Goal: Navigation & Orientation: Find specific page/section

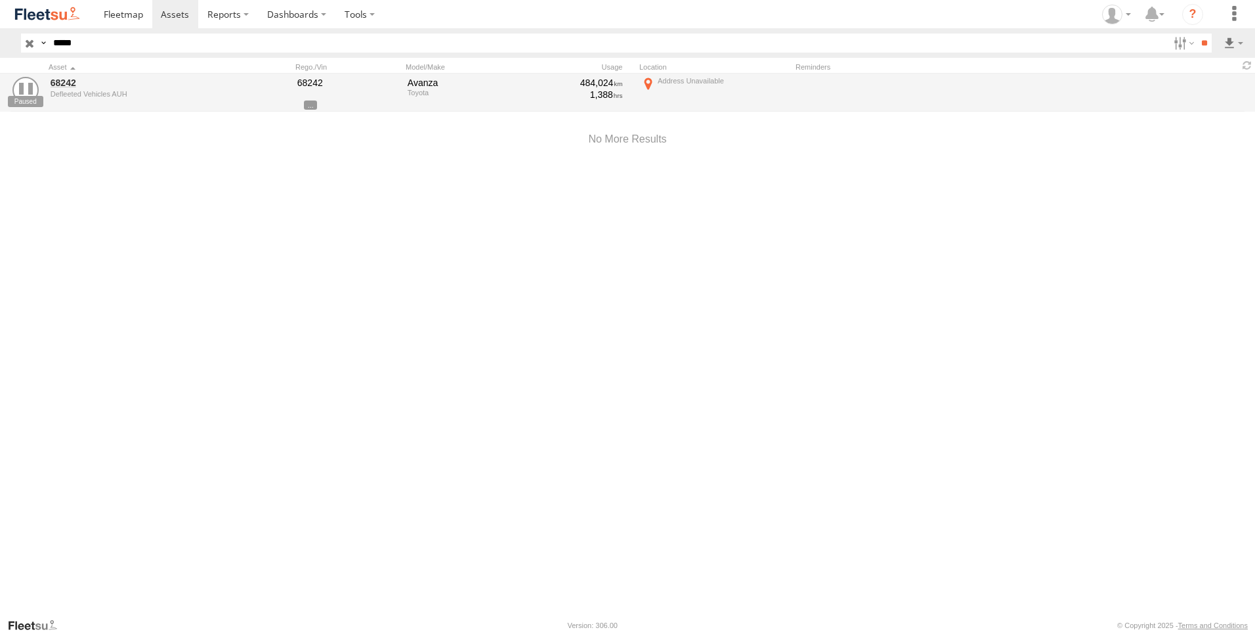
click at [24, 43] on input "button" at bounding box center [29, 42] width 17 height 19
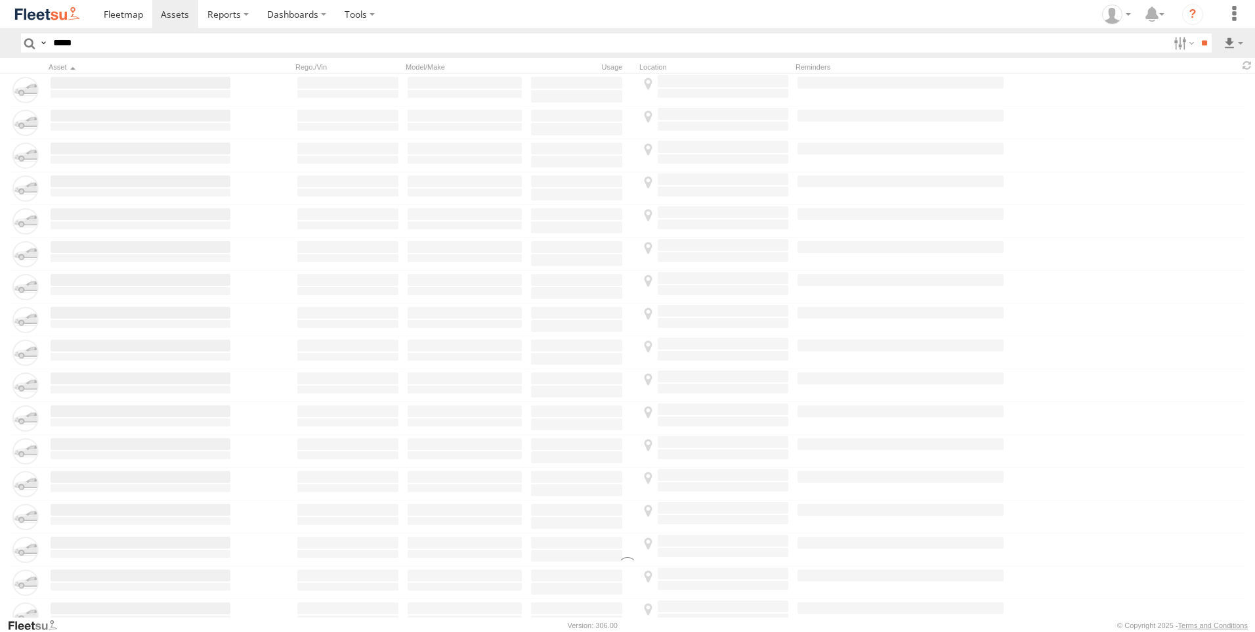
drag, startPoint x: 1169, startPoint y: 43, endPoint x: 1166, endPoint y: 135, distance: 92.6
click at [1170, 43] on label at bounding box center [1183, 42] width 28 height 19
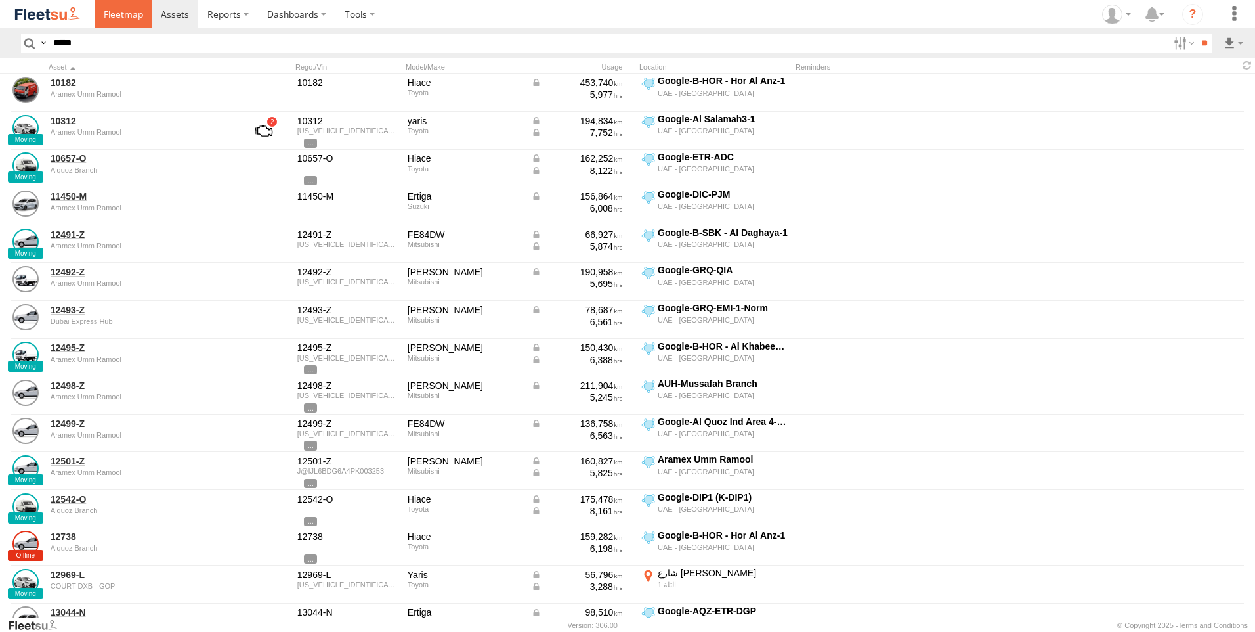
click at [125, 22] on link at bounding box center [124, 14] width 58 height 28
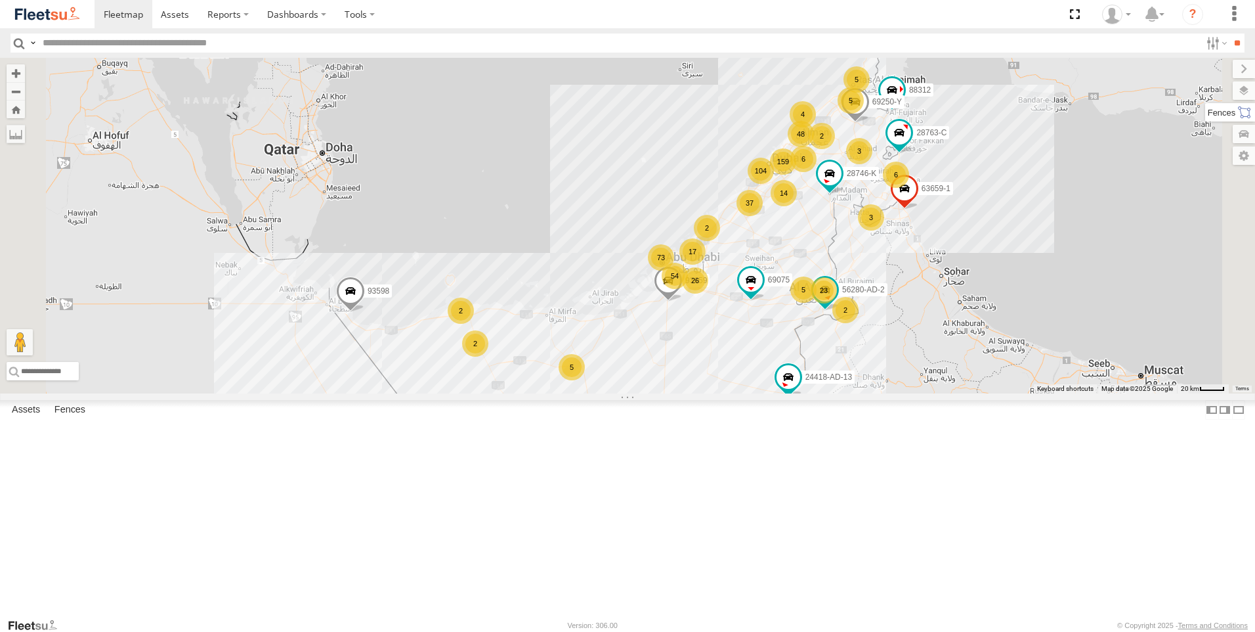
click at [1251, 113] on label at bounding box center [1230, 112] width 50 height 18
click at [1207, 92] on label at bounding box center [1231, 90] width 48 height 18
click at [0, 0] on div "Overlays" at bounding box center [0, 0] width 0 height 0
click at [0, 0] on label at bounding box center [0, 0] width 0 height 0
drag, startPoint x: 1112, startPoint y: 114, endPoint x: 1113, endPoint y: 122, distance: 8.6
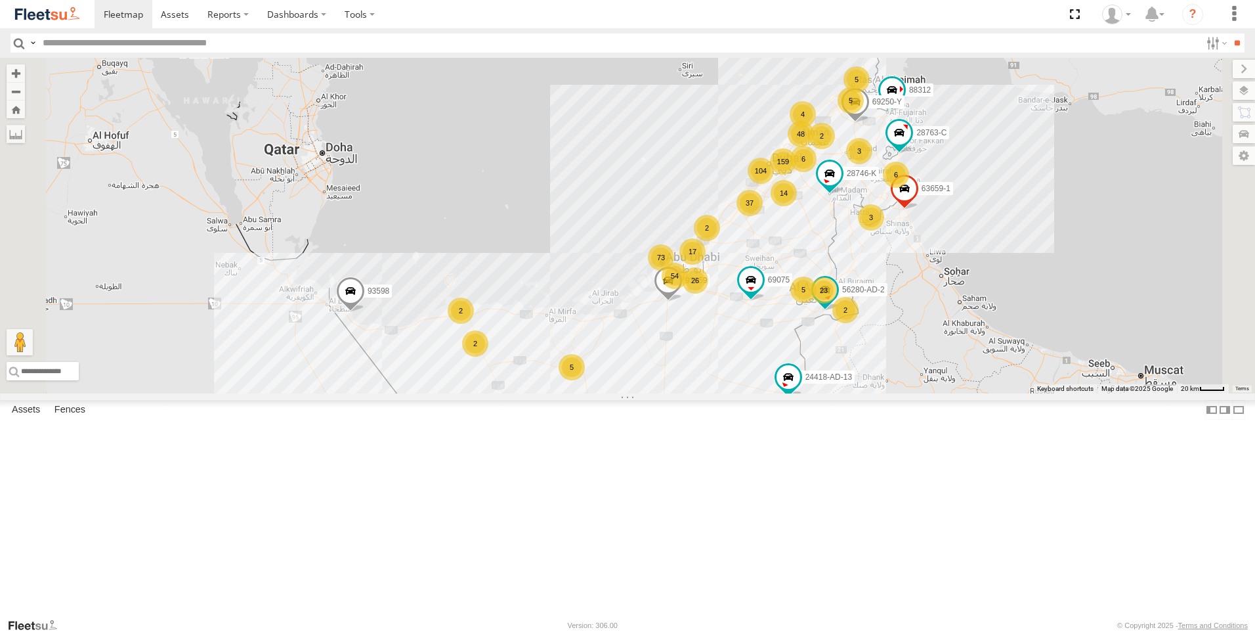
click at [0, 0] on div "Fences" at bounding box center [0, 0] width 0 height 0
click at [0, 0] on span "Fences" at bounding box center [0, 0] width 0 height 0
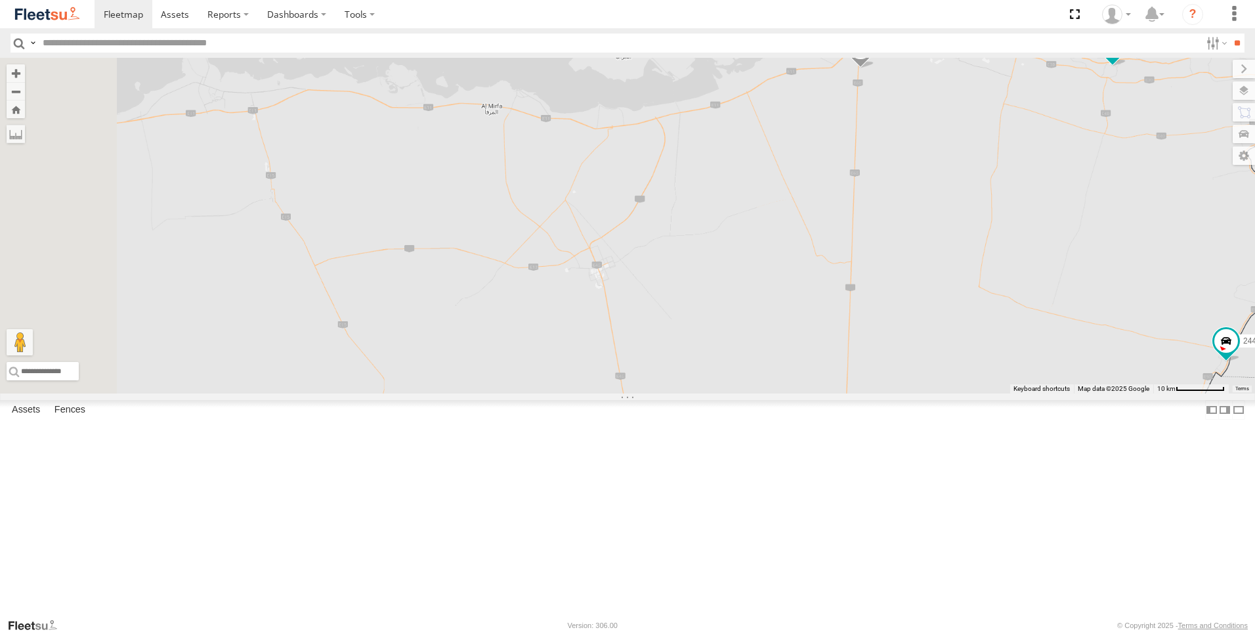
drag, startPoint x: 594, startPoint y: 508, endPoint x: 780, endPoint y: 387, distance: 221.6
click at [780, 387] on div "93598 63659-1 28763-C 86239-K 93659 28746-K 88312 56280-AD-2 69250-Y 24418-AD-1…" at bounding box center [627, 225] width 1255 height 335
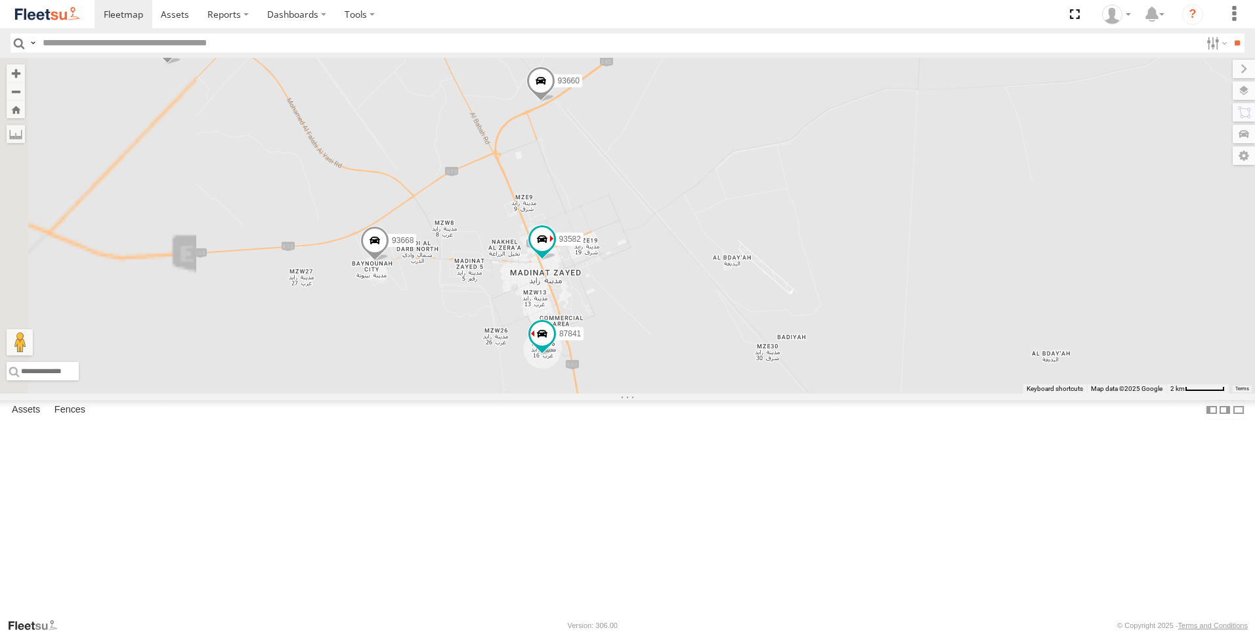
drag, startPoint x: 817, startPoint y: 339, endPoint x: 915, endPoint y: 288, distance: 110.4
click at [915, 288] on div "93598 63659-1 28763-C 86239-K 93659 28746-K 88312 56280-AD-2 69250-Y 24418-AD-1…" at bounding box center [627, 225] width 1255 height 335
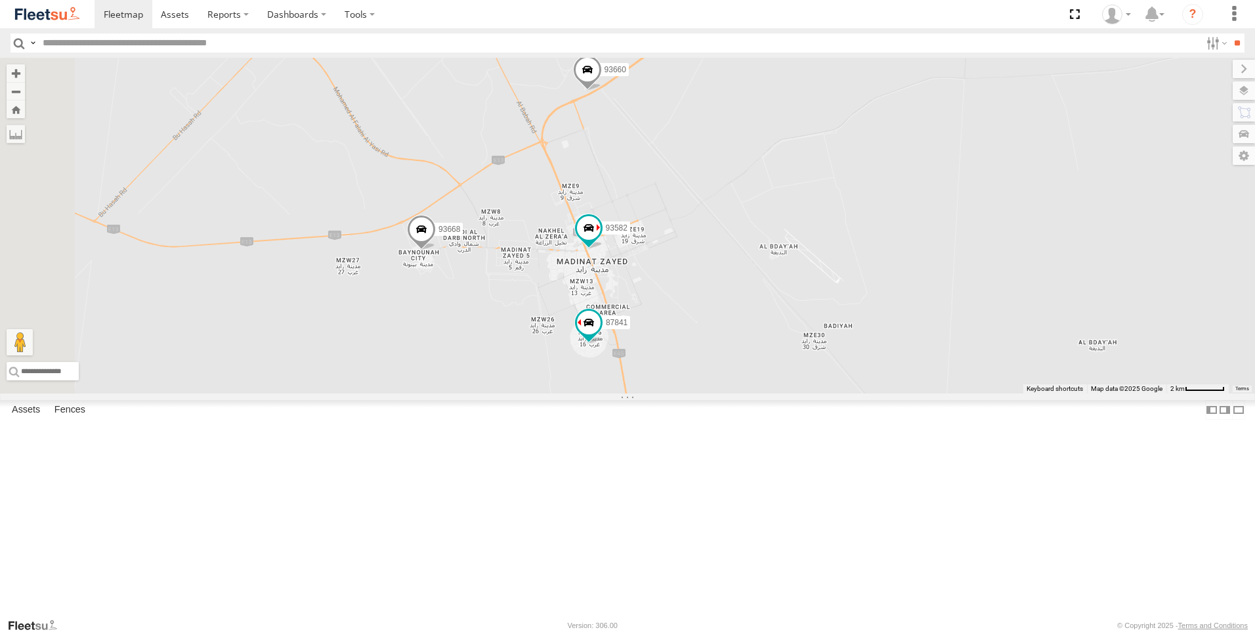
drag, startPoint x: 848, startPoint y: 365, endPoint x: 897, endPoint y: 354, distance: 51.1
click at [897, 354] on div "93598 63659-1 28763-C 86239-K 93659 28746-K 88312 56280-AD-2 69250-Y 24418-AD-1…" at bounding box center [627, 225] width 1255 height 335
click at [436, 250] on span at bounding box center [421, 232] width 29 height 35
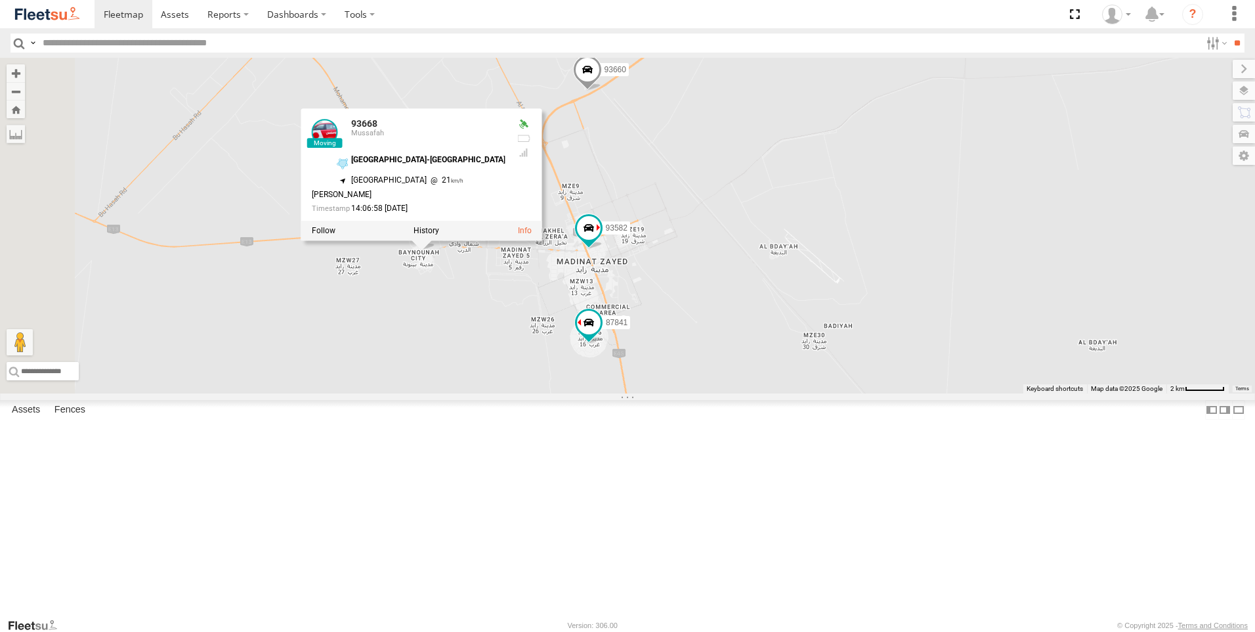
click at [576, 393] on div "93598 63659-1 28763-C 86239-K 93659 28746-K 88312 56280-AD-2 69250-Y 24418-AD-1…" at bounding box center [627, 225] width 1255 height 335
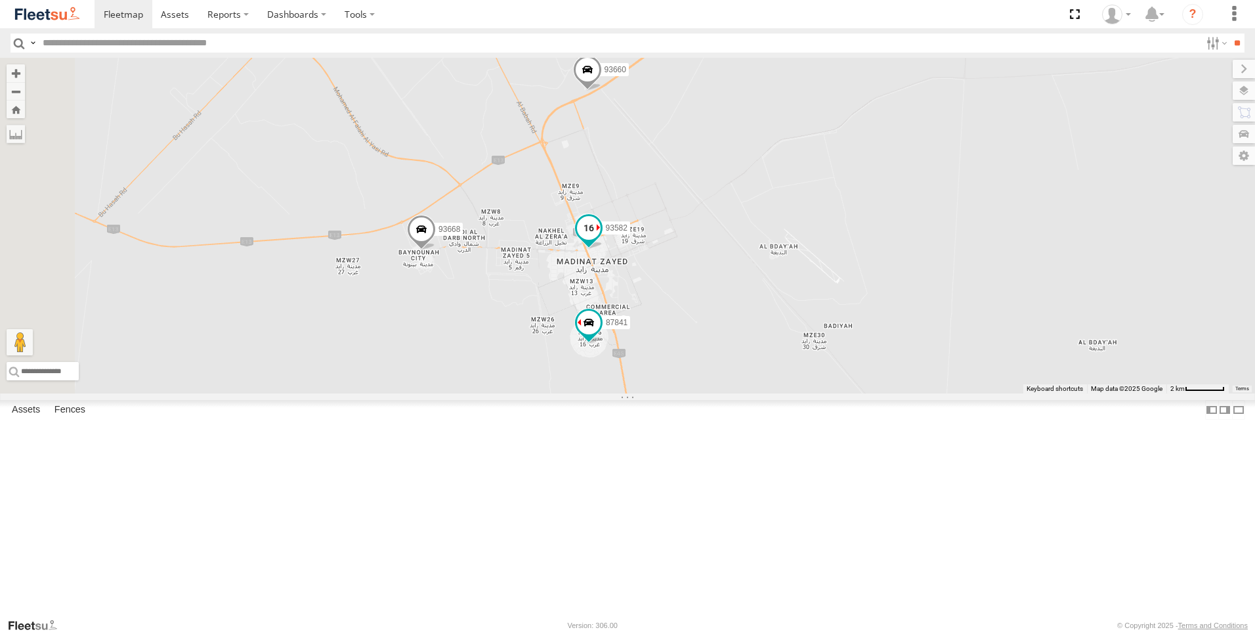
click at [601, 239] on span at bounding box center [589, 227] width 24 height 24
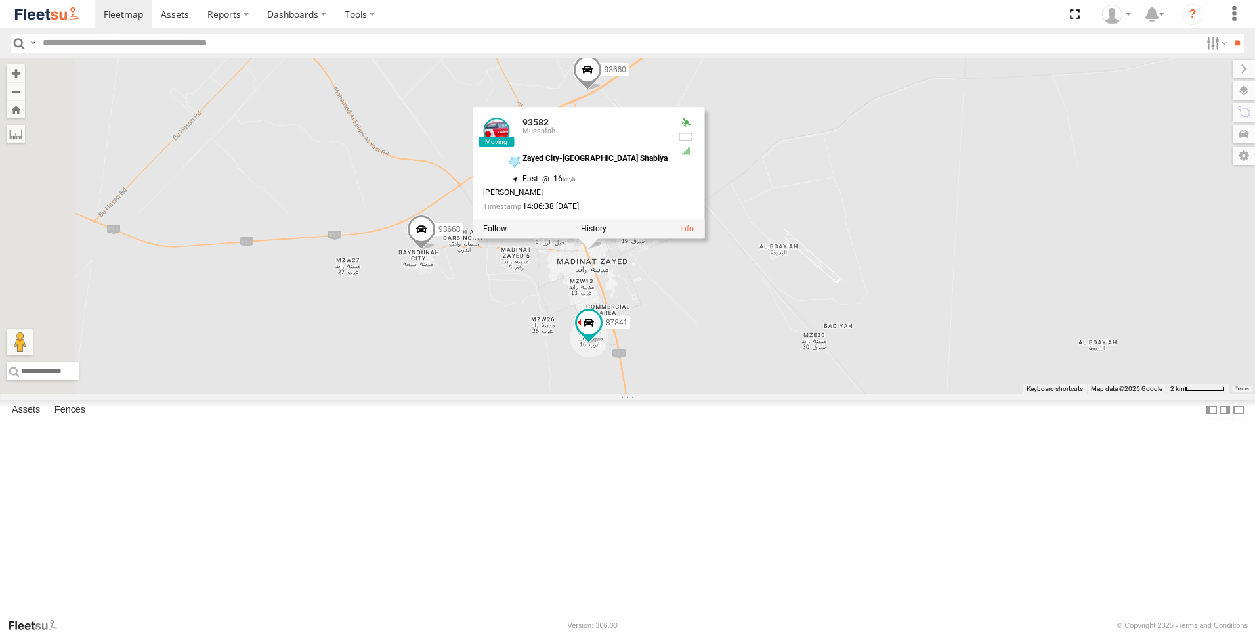
click at [809, 392] on div "93598 63659-1 28763-C 86239-K 93659 28746-K 88312 56280-AD-2 69250-Y 24418-AD-1…" at bounding box center [627, 225] width 1255 height 335
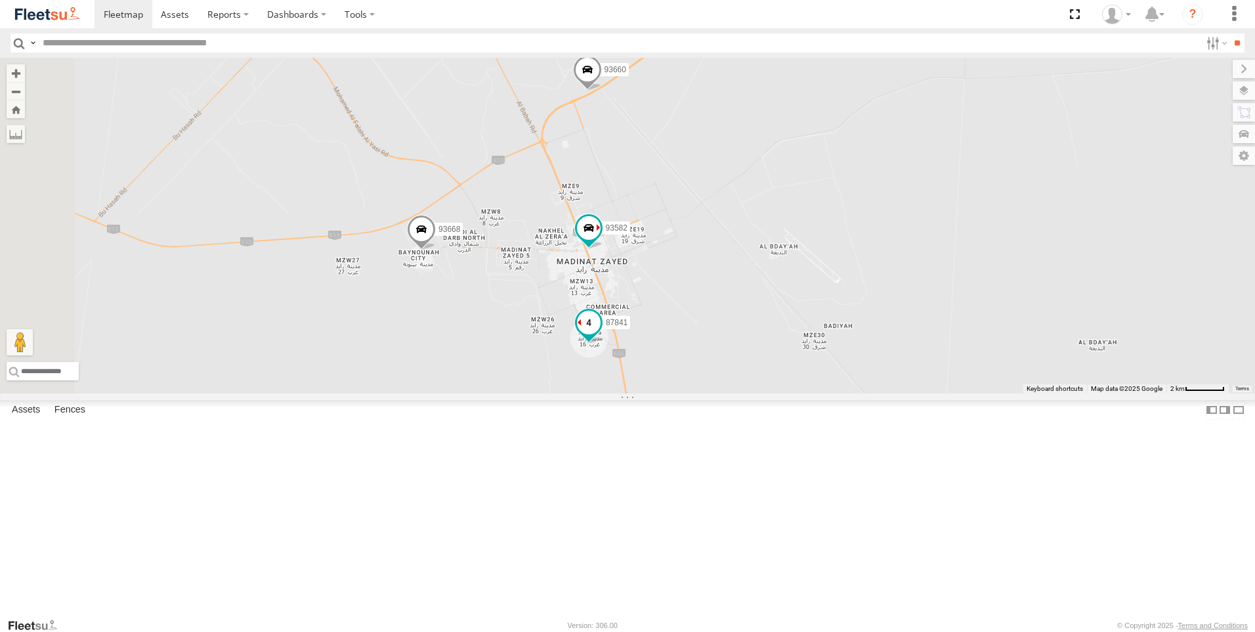
click at [601, 334] on span at bounding box center [589, 323] width 24 height 24
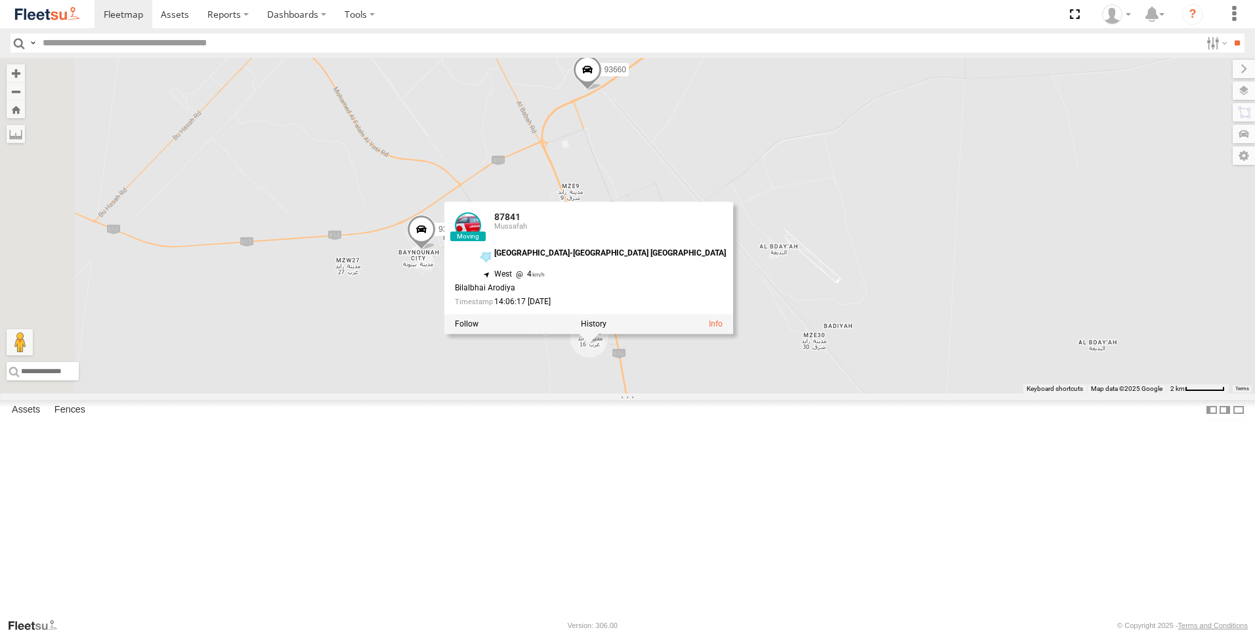
click at [668, 393] on div "93598 63659-1 28763-C 86239-K 93659 28746-K 88312 56280-AD-2 69250-Y 24418-AD-1…" at bounding box center [627, 225] width 1255 height 335
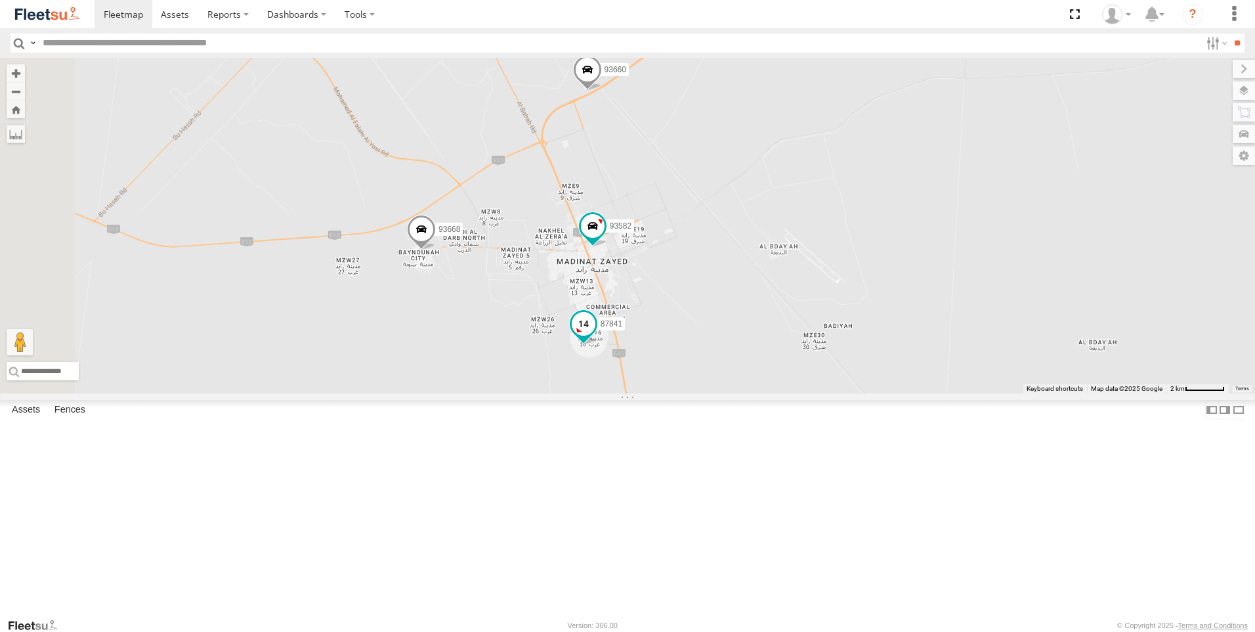
click at [595, 335] on span at bounding box center [584, 324] width 24 height 24
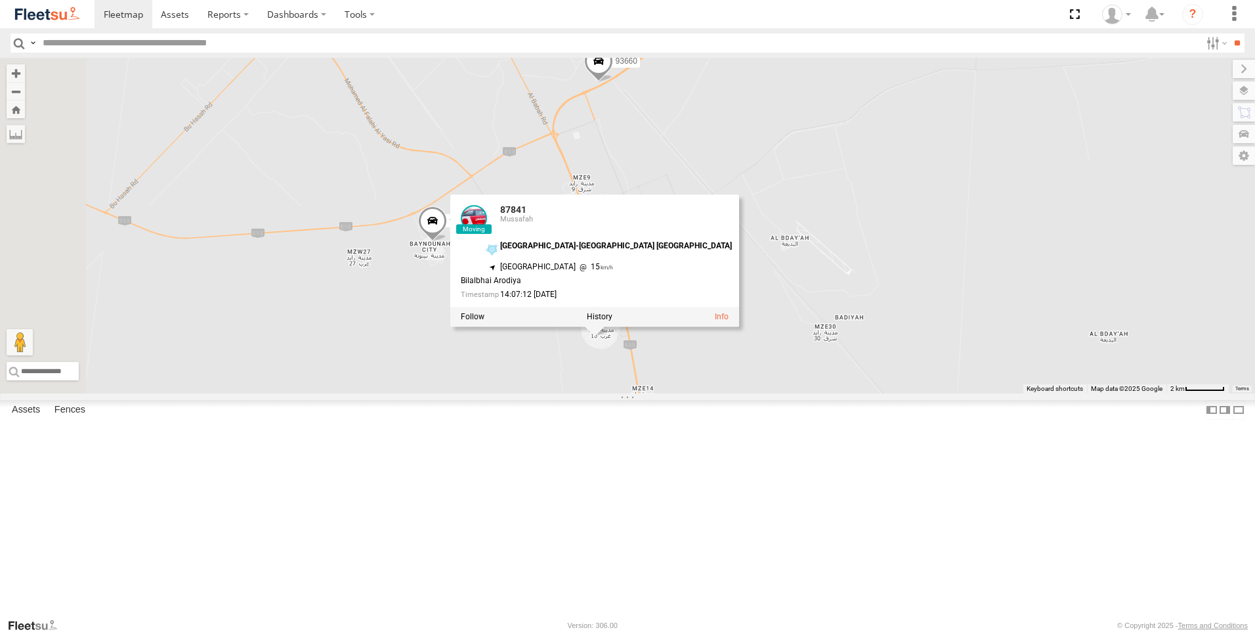
drag, startPoint x: 574, startPoint y: 434, endPoint x: 586, endPoint y: 418, distance: 20.1
click at [586, 393] on div "93598 63659-1 28763-C 86239-K 93659 28746-K 88312 56280-AD-2 69250-Y 24418-AD-1…" at bounding box center [627, 225] width 1255 height 335
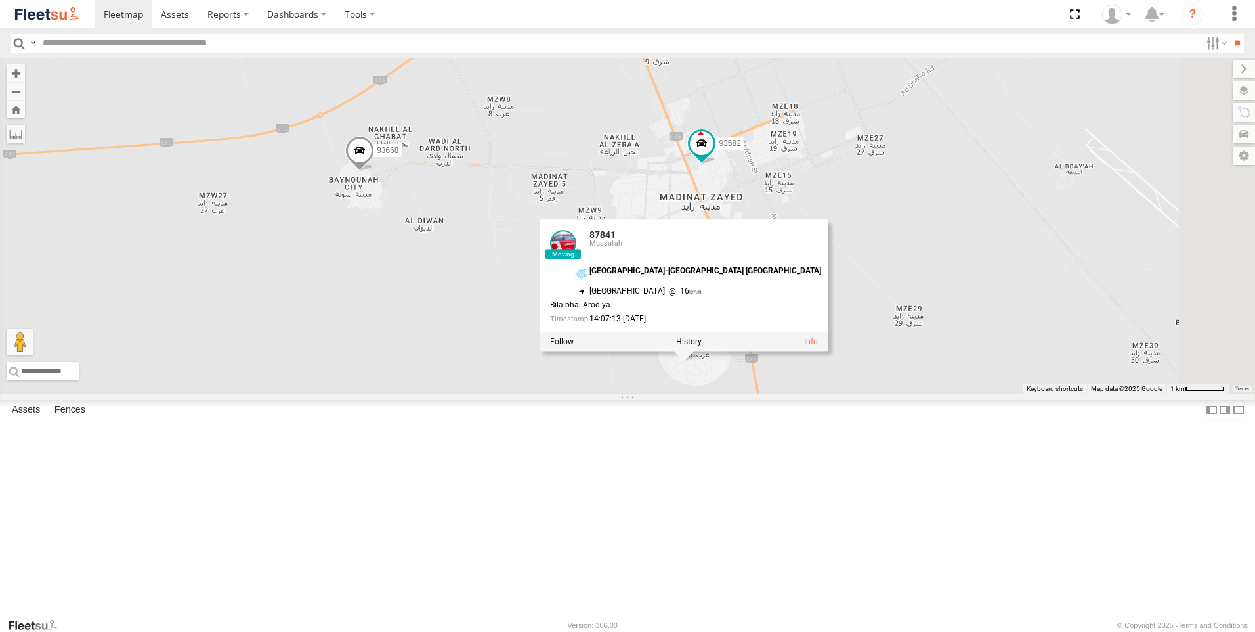
drag, startPoint x: 637, startPoint y: 349, endPoint x: 553, endPoint y: 341, distance: 84.4
click at [553, 341] on div "93598 63659-1 28763-C 86239-K 93659 28746-K 88312 56280-AD-2 69250-Y 24418-AD-1…" at bounding box center [627, 225] width 1255 height 335
click at [557, 393] on div "93598 63659-1 28763-C 86239-K 93659 28746-K 88312 56280-AD-2 69250-Y 24418-AD-1…" at bounding box center [627, 225] width 1255 height 335
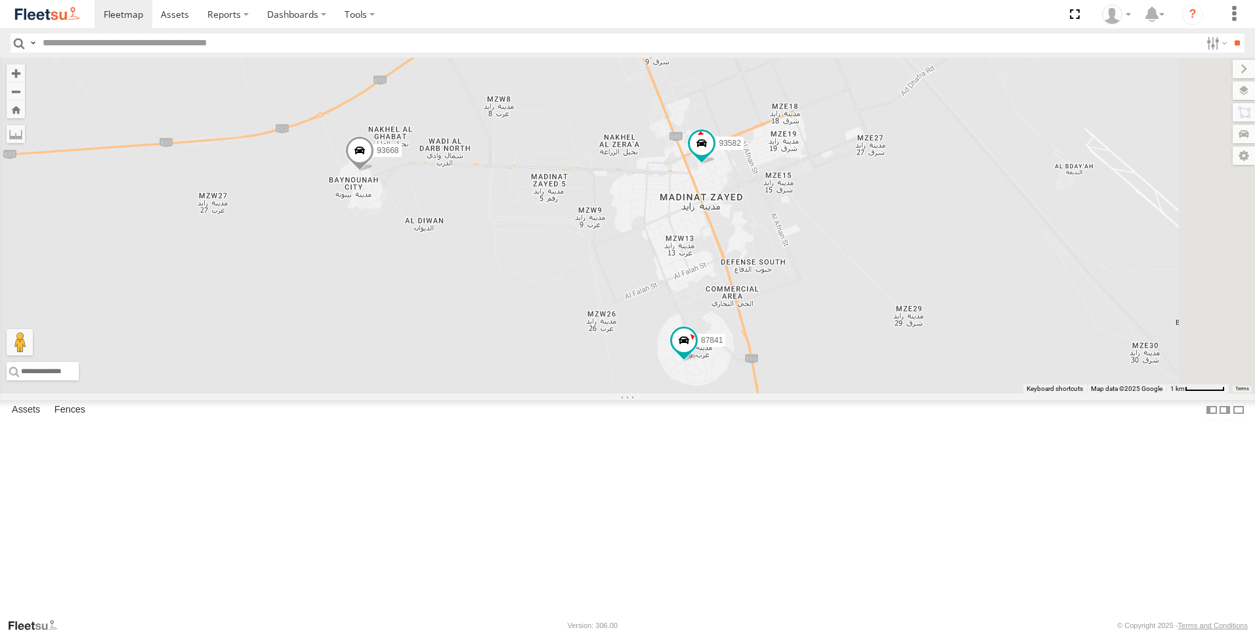
click at [374, 171] on span at bounding box center [359, 153] width 29 height 35
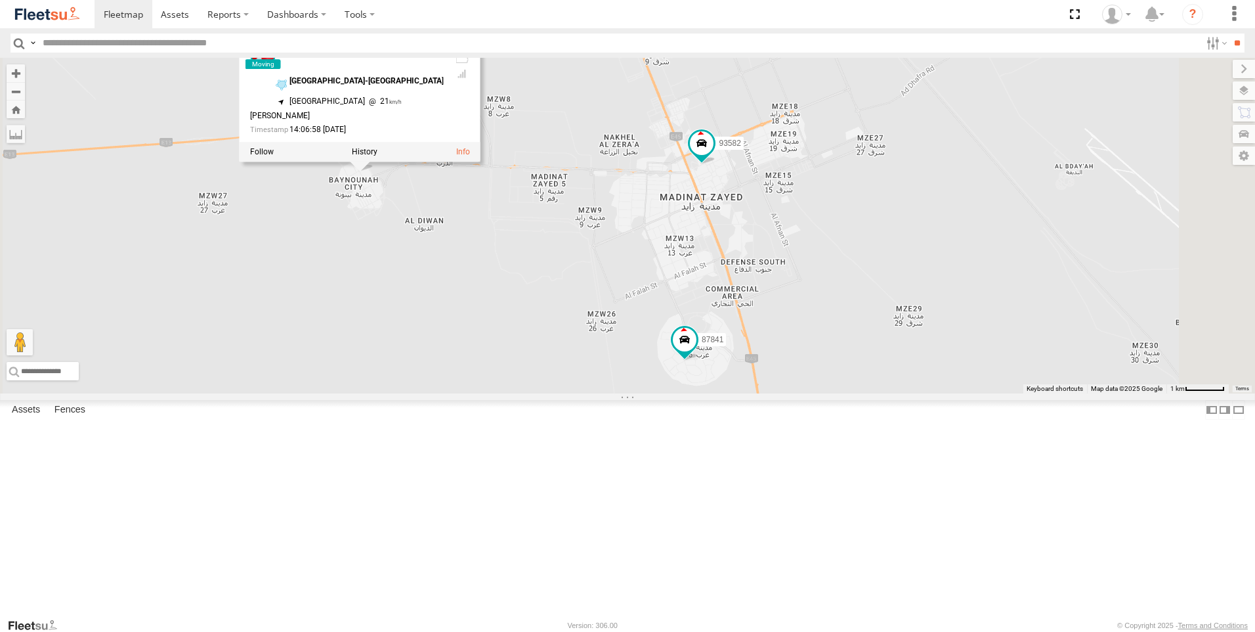
click at [538, 362] on div "93598 63659-1 28763-C 86239-K 93659 28746-K 88312 56280-AD-2 69250-Y 24418-AD-1…" at bounding box center [627, 225] width 1255 height 335
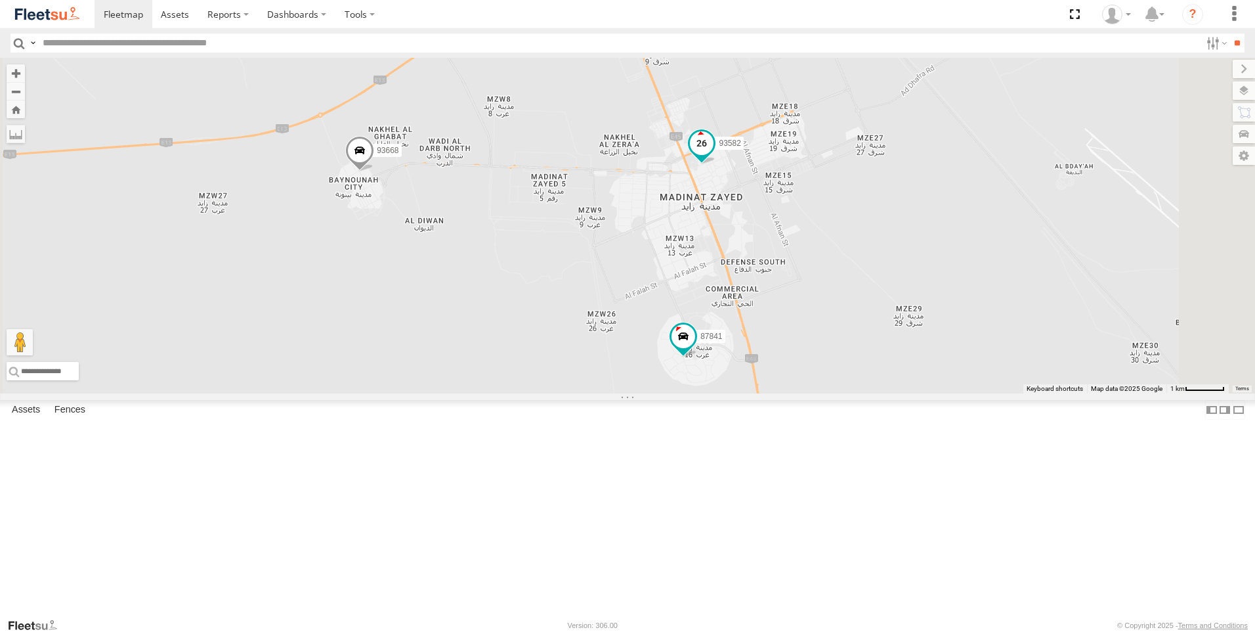
click at [714, 154] on span at bounding box center [702, 143] width 24 height 24
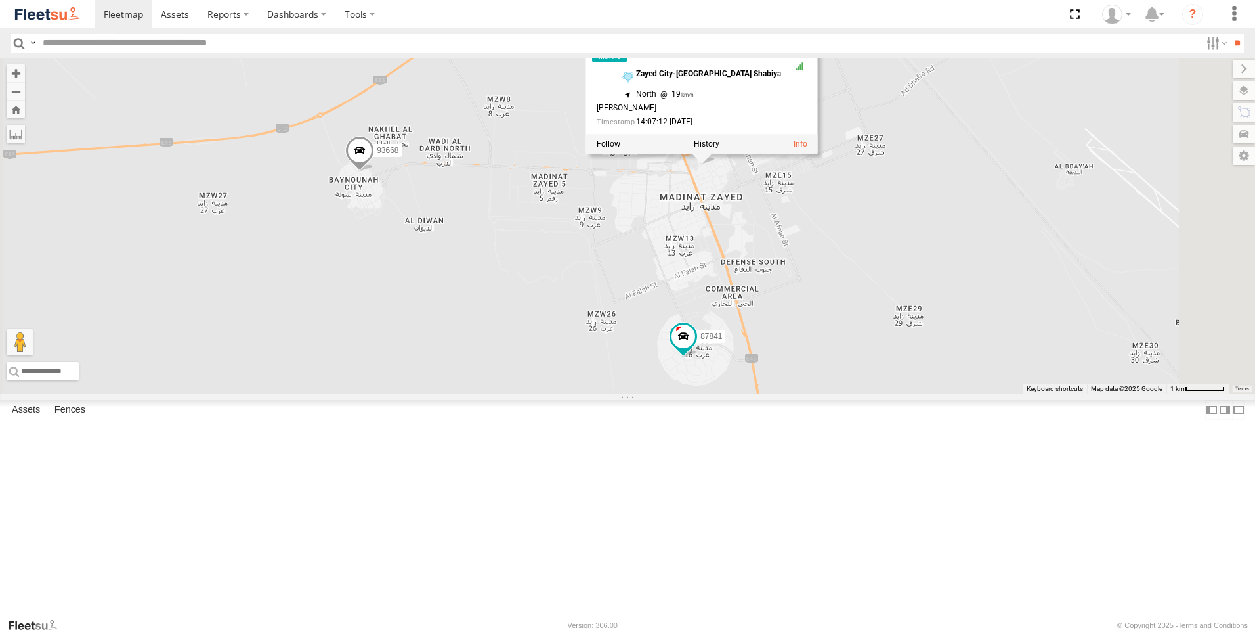
click at [716, 387] on div "93598 63659-1 28763-C 86239-K 93659 28746-K 88312 56280-AD-2 69250-Y 24418-AD-1…" at bounding box center [627, 225] width 1255 height 335
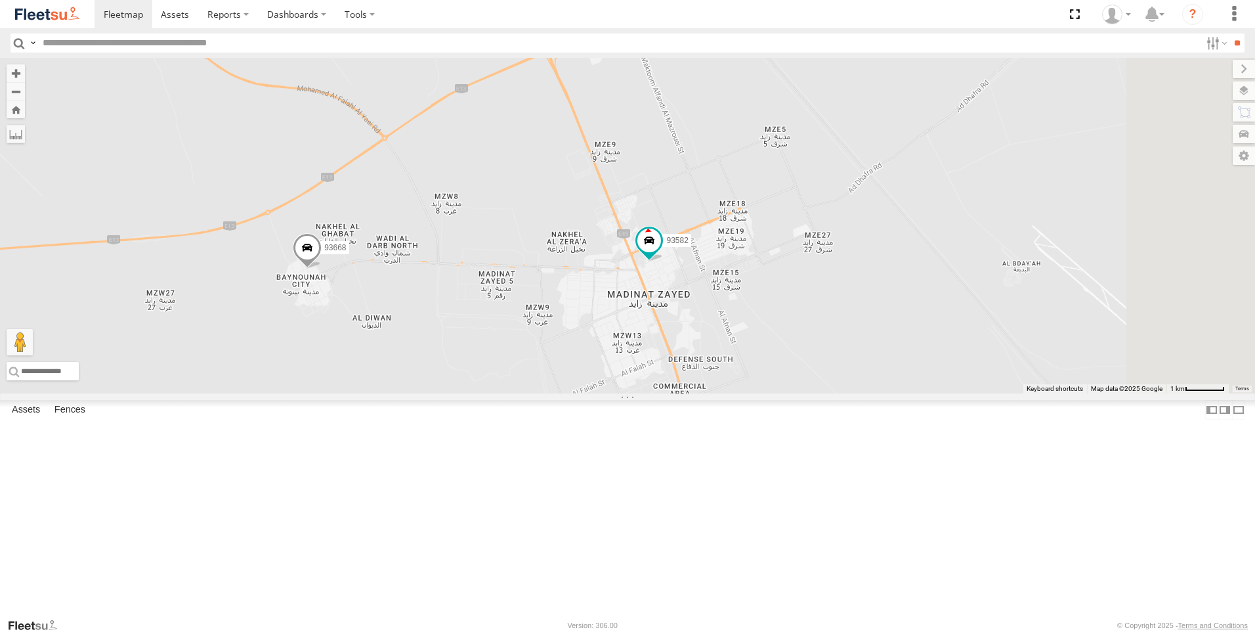
drag, startPoint x: 716, startPoint y: 384, endPoint x: 663, endPoint y: 485, distance: 114.2
click at [663, 393] on div "93598 63659-1 28763-C 86239-K 93659 28746-K 88312 56280-AD-2 69250-Y 24418-AD-1…" at bounding box center [627, 225] width 1255 height 335
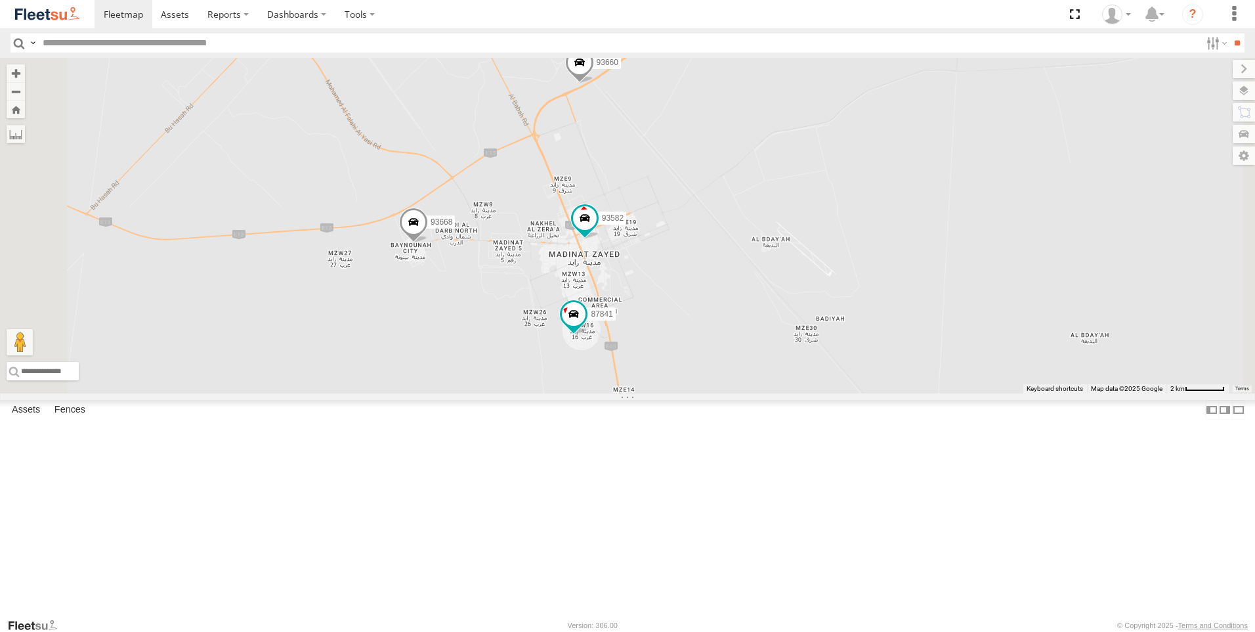
click at [594, 83] on span at bounding box center [579, 65] width 29 height 35
click at [824, 279] on div "93598 63659-1 28763-C 86239-K 93659 28746-K 88312 56280-AD-2 69250-Y 24418-AD-1…" at bounding box center [627, 225] width 1255 height 335
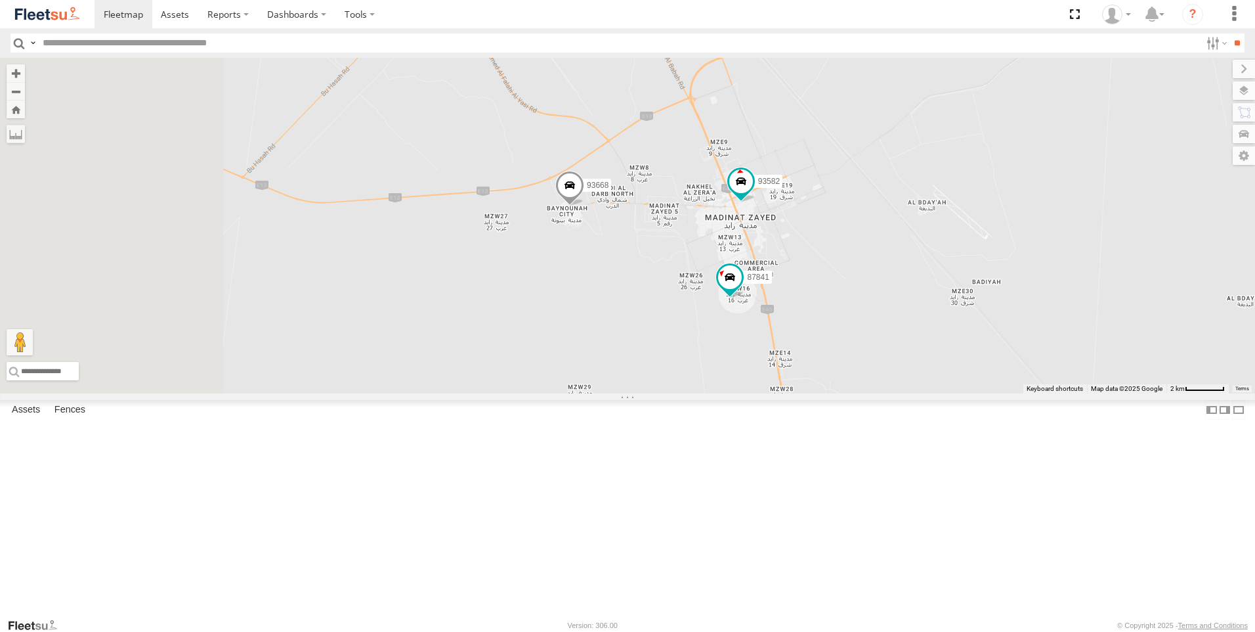
drag, startPoint x: 796, startPoint y: 272, endPoint x: 918, endPoint y: 244, distance: 124.7
click at [918, 244] on div "93598 63659-1 28763-C 86239-K 93659 28746-K 88312 56280-AD-2 69250-Y 24418-AD-1…" at bounding box center [627, 225] width 1255 height 335
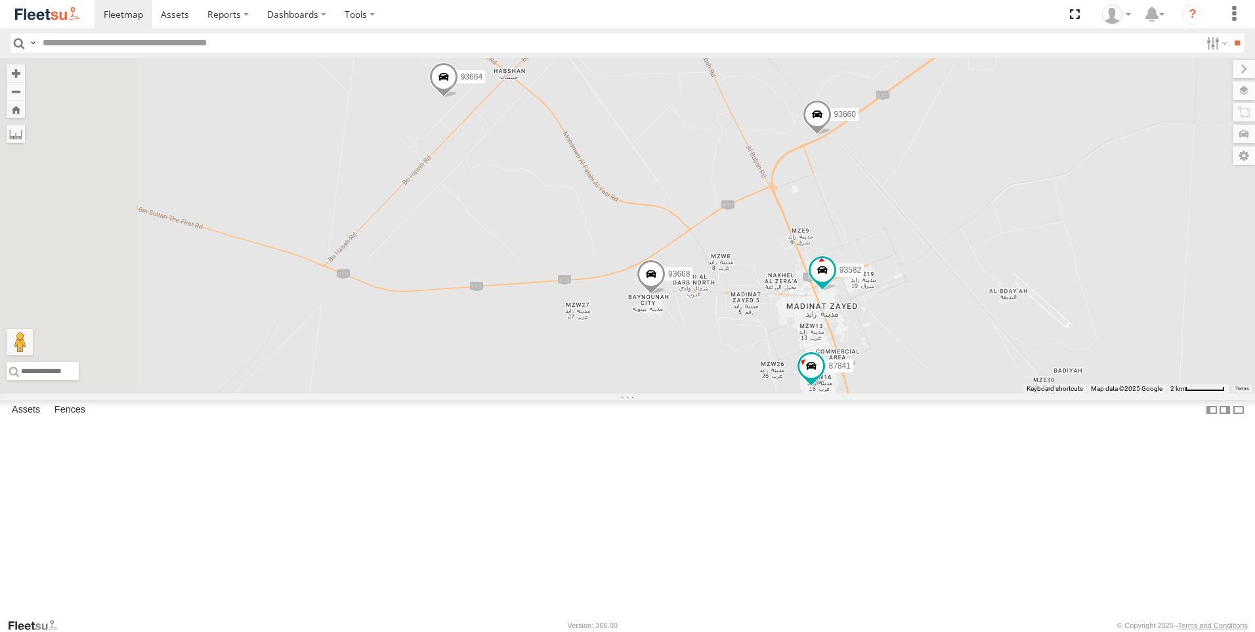
drag, startPoint x: 578, startPoint y: 247, endPoint x: 662, endPoint y: 342, distance: 127.4
click at [662, 342] on div "93598 63659-1 28763-C 86239-K 93659 28746-K 88312 56280-AD-2 69250-Y 24418-AD-1…" at bounding box center [627, 225] width 1255 height 335
click at [462, 104] on span at bounding box center [447, 86] width 29 height 35
click at [613, 282] on div "93598 63659-1 28763-C 86239-K 93659 28746-K 88312 56280-AD-2 69250-Y 24418-AD-1…" at bounding box center [627, 225] width 1255 height 335
click at [835, 142] on span at bounding box center [820, 123] width 29 height 35
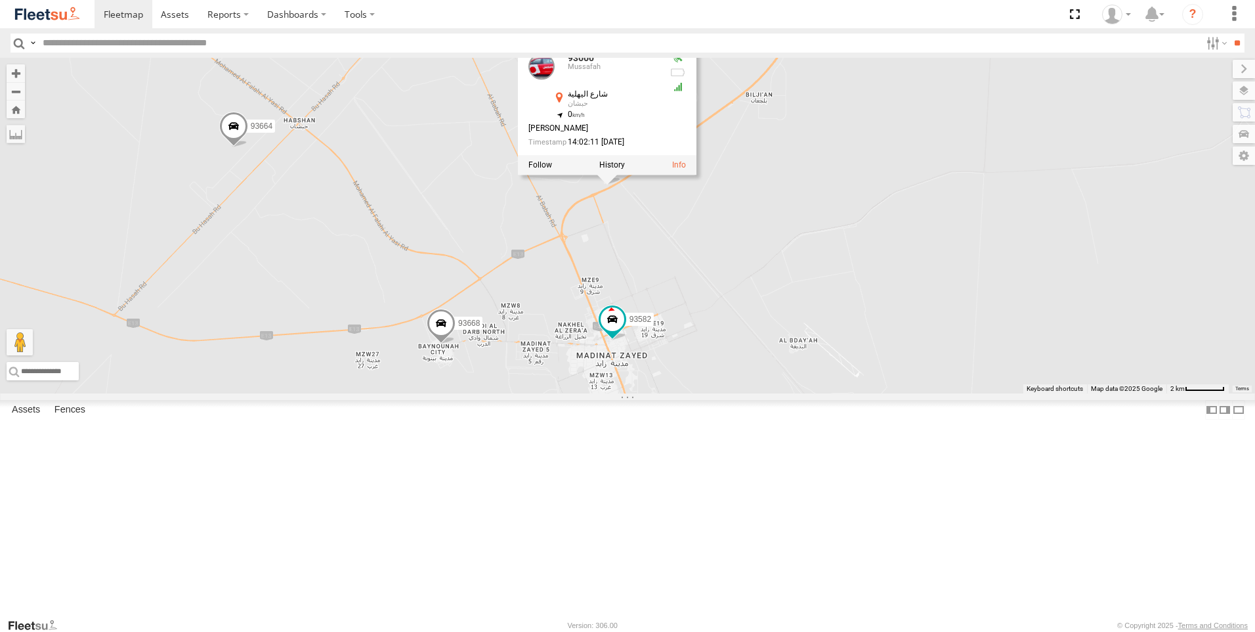
drag, startPoint x: 936, startPoint y: 295, endPoint x: 752, endPoint y: 359, distance: 193.9
click at [721, 338] on div "93598 63659-1 28763-C 86239-K 93659 28746-K 88312 56280-AD-2 69250-Y 24418-AD-1…" at bounding box center [627, 225] width 1255 height 335
click at [871, 366] on div "93598 63659-1 28763-C 86239-K 93659 28746-K 88312 56280-AD-2 69250-Y 24418-AD-1…" at bounding box center [627, 225] width 1255 height 335
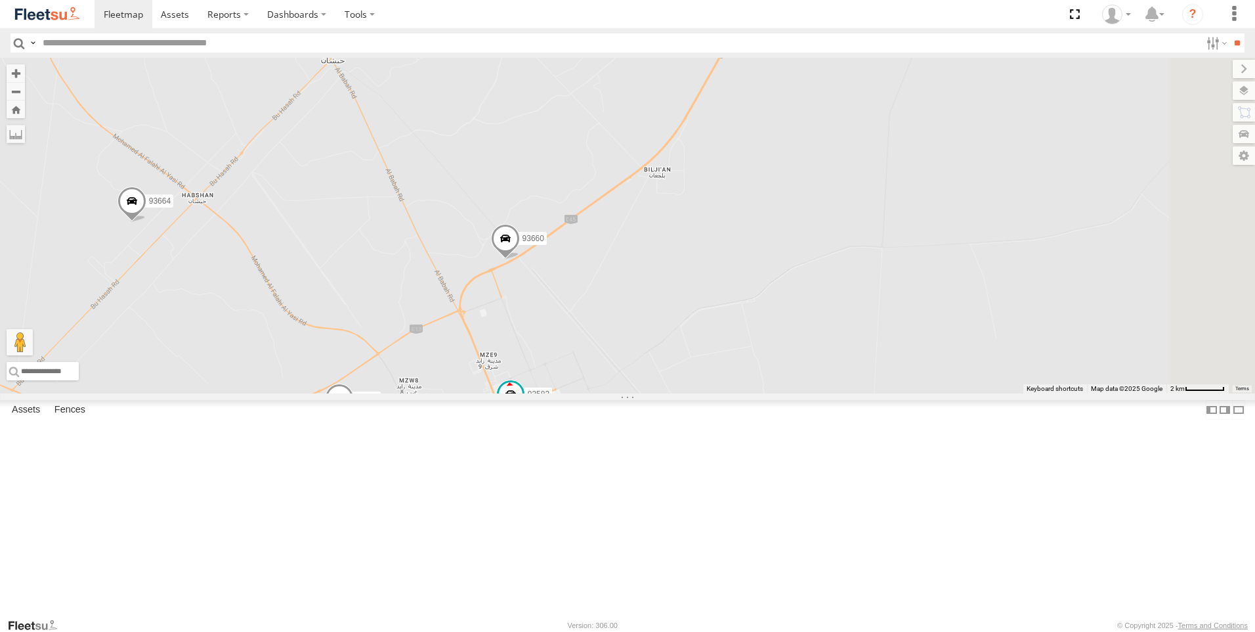
drag, startPoint x: 922, startPoint y: 232, endPoint x: 816, endPoint y: 311, distance: 131.8
click at [816, 311] on div "93598 63659-1 28763-C 86239-K 93659 28746-K 88312 56280-AD-2 69250-Y 24418-AD-1…" at bounding box center [627, 225] width 1255 height 335
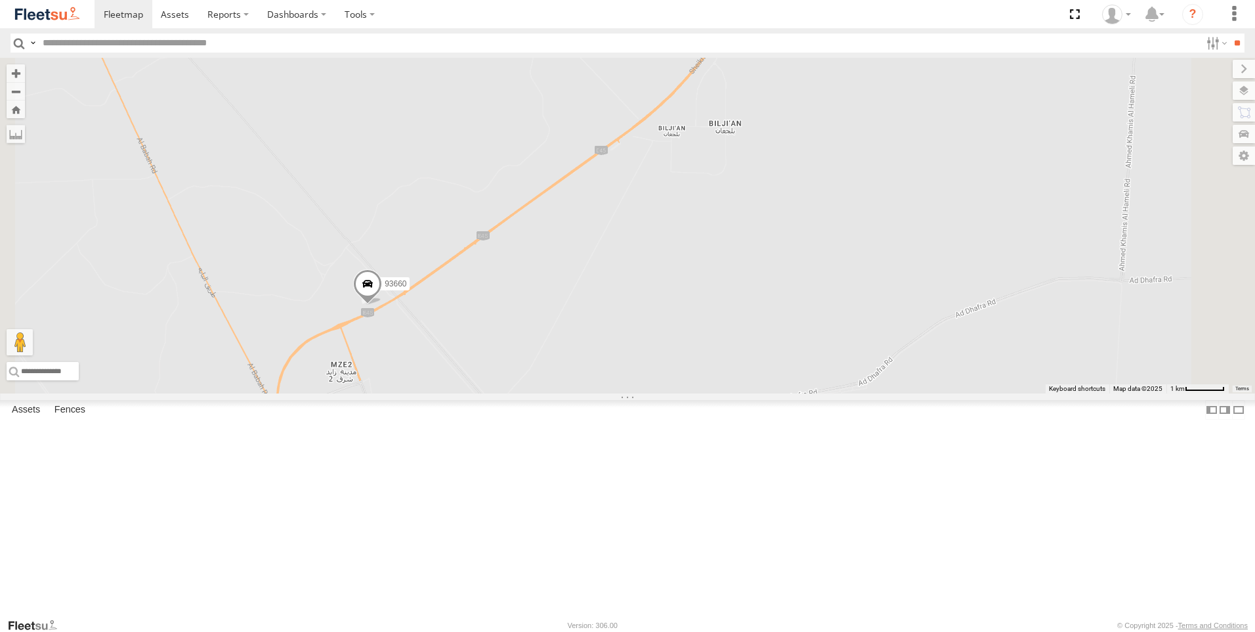
click at [382, 304] on span at bounding box center [367, 286] width 29 height 35
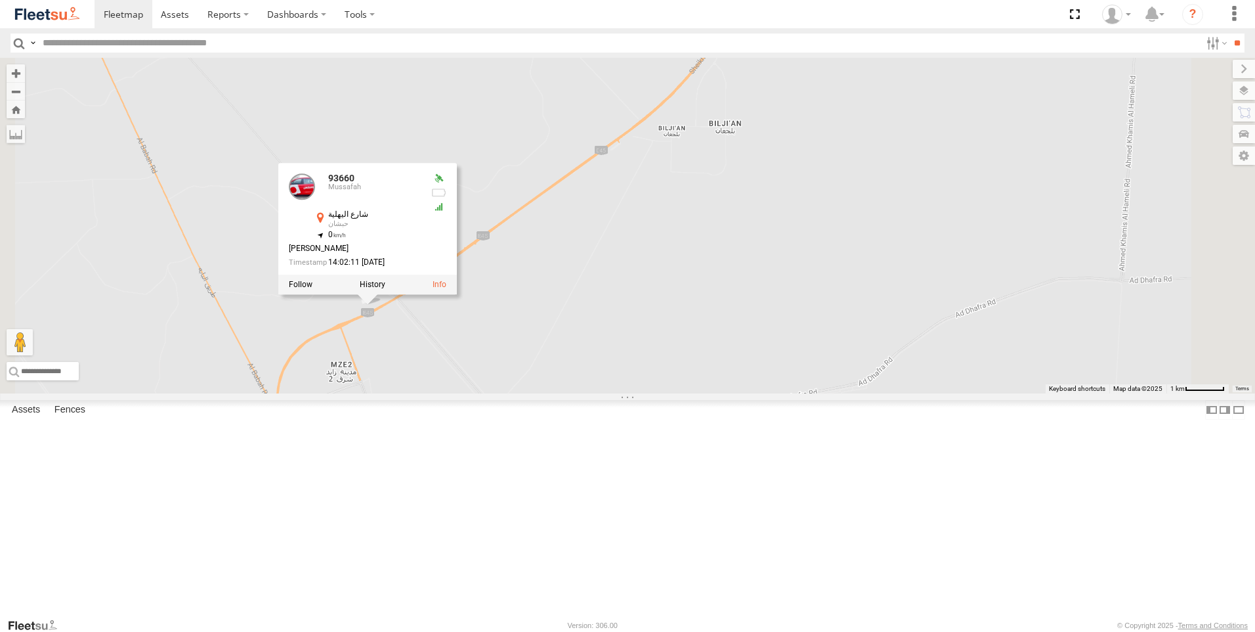
click at [780, 393] on div "93598 63659-1 28763-C 86239-K 93659 28746-K 88312 56280-AD-2 69250-Y 24418-AD-1…" at bounding box center [627, 225] width 1255 height 335
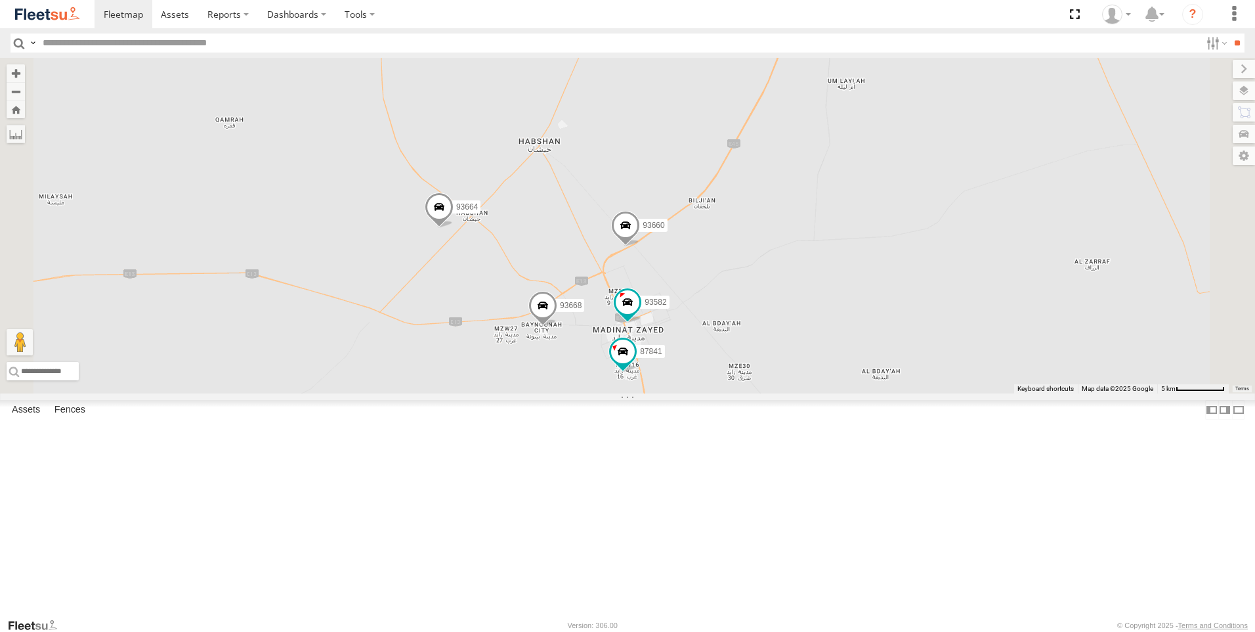
drag, startPoint x: 684, startPoint y: 450, endPoint x: 759, endPoint y: 374, distance: 106.3
click at [759, 374] on div "93598 63659-1 28763-C 86239-K 93659 28746-K 88312 56280-AD-2 69250-Y 24418-AD-1…" at bounding box center [627, 225] width 1255 height 335
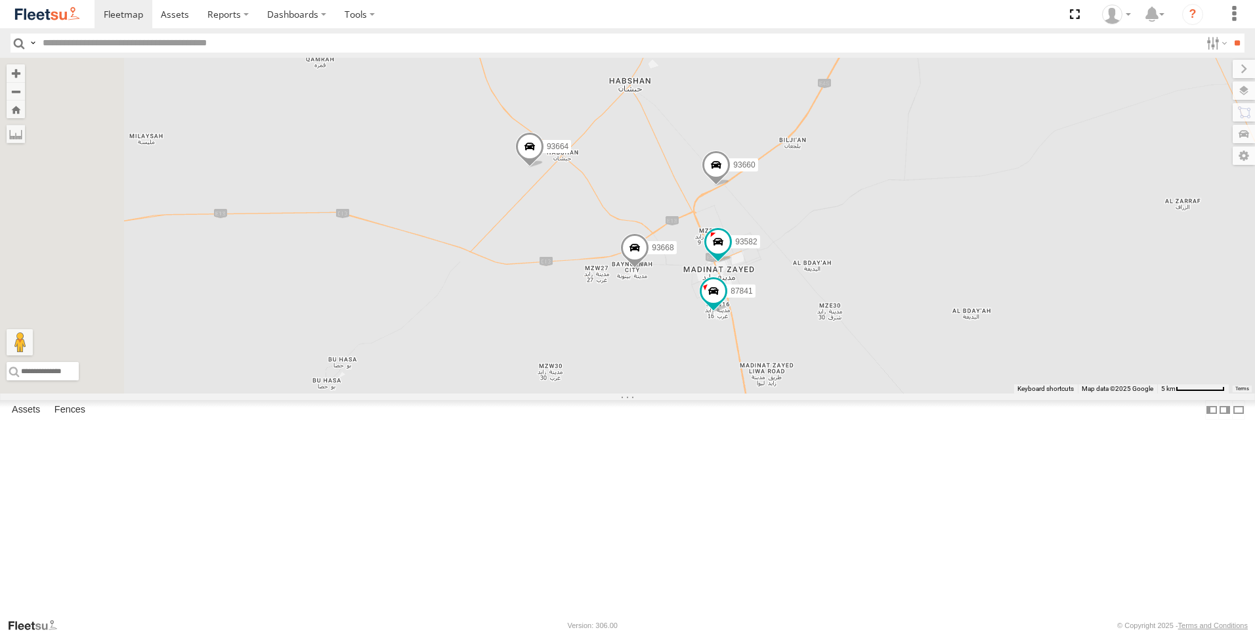
drag, startPoint x: 538, startPoint y: 504, endPoint x: 619, endPoint y: 456, distance: 94.8
click at [619, 393] on div "93598 63659-1 28763-C 86239-K 93659 28746-K 88312 56280-AD-2 69250-Y 24418-AD-1…" at bounding box center [627, 225] width 1255 height 335
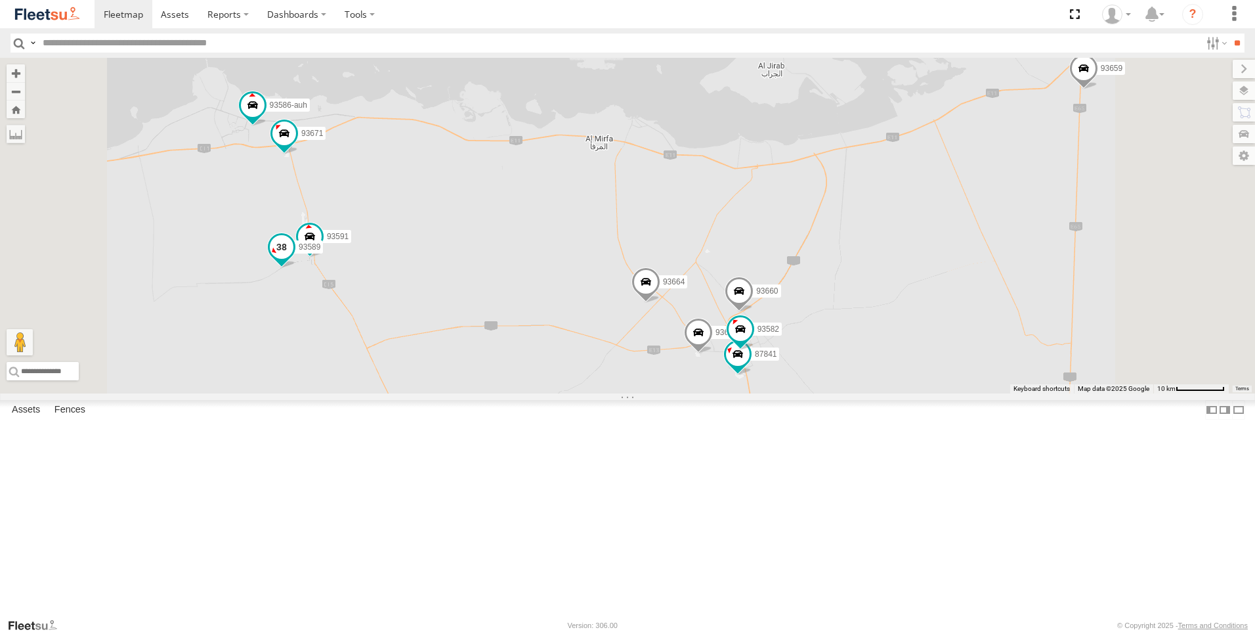
click at [293, 258] on span at bounding box center [282, 246] width 24 height 24
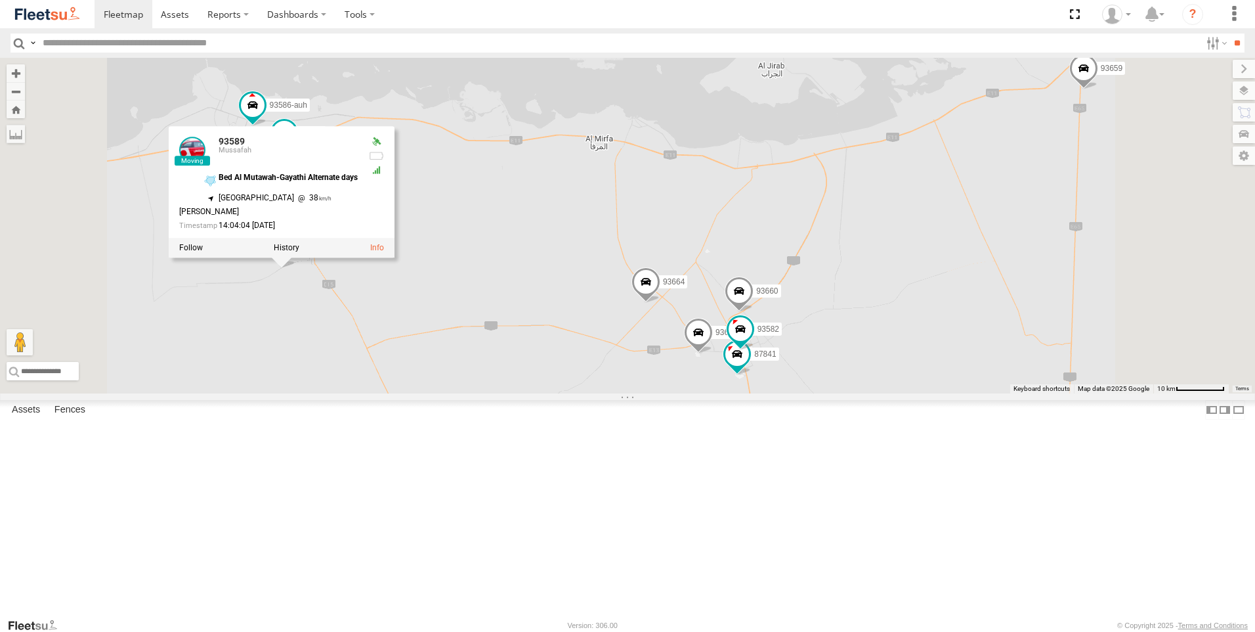
drag, startPoint x: 508, startPoint y: 433, endPoint x: 495, endPoint y: 377, distance: 57.3
click at [507, 393] on div "93598 63659-1 28763-C 86239-K 93659 28746-K 88312 56280-AD-2 69250-Y 24418-AD-1…" at bounding box center [627, 225] width 1255 height 335
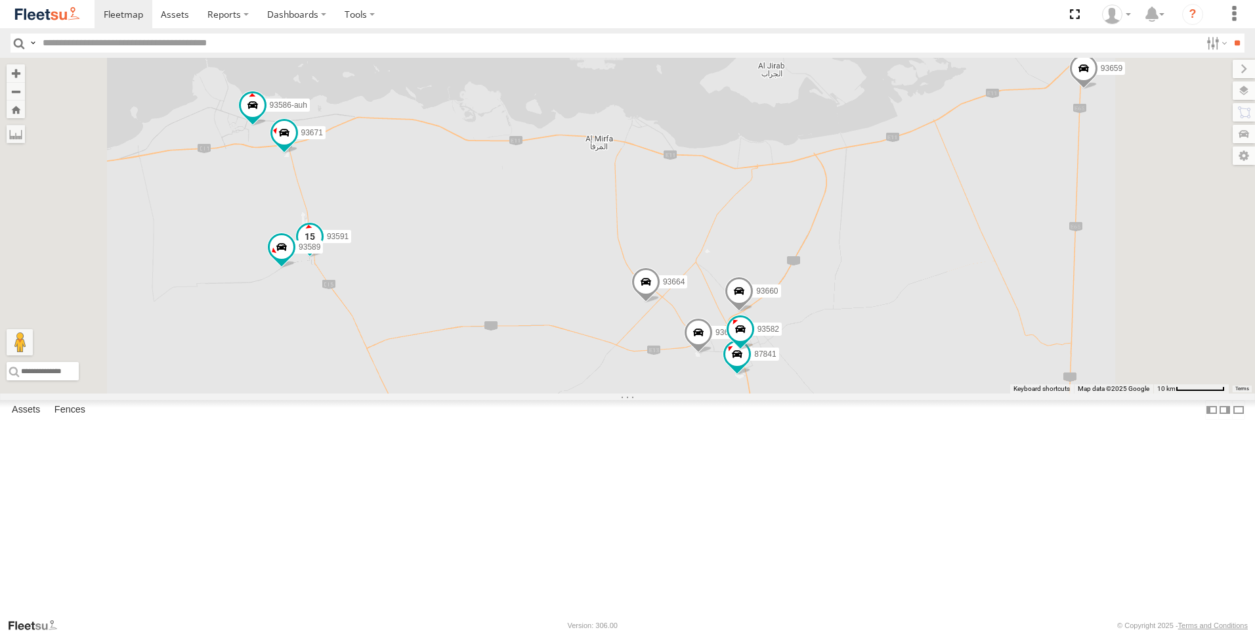
click at [322, 247] on span at bounding box center [310, 236] width 24 height 24
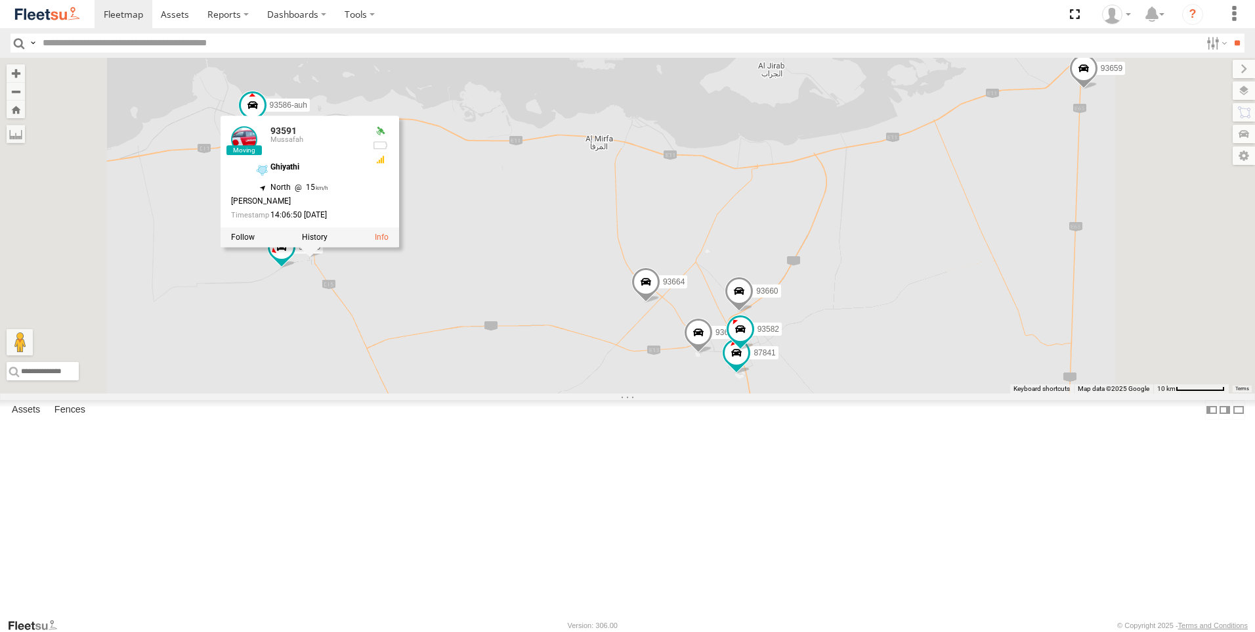
click at [557, 393] on div "93598 63659-1 28763-C 86239-K 93659 28746-K 88312 56280-AD-2 69250-Y 24418-AD-1…" at bounding box center [627, 225] width 1255 height 335
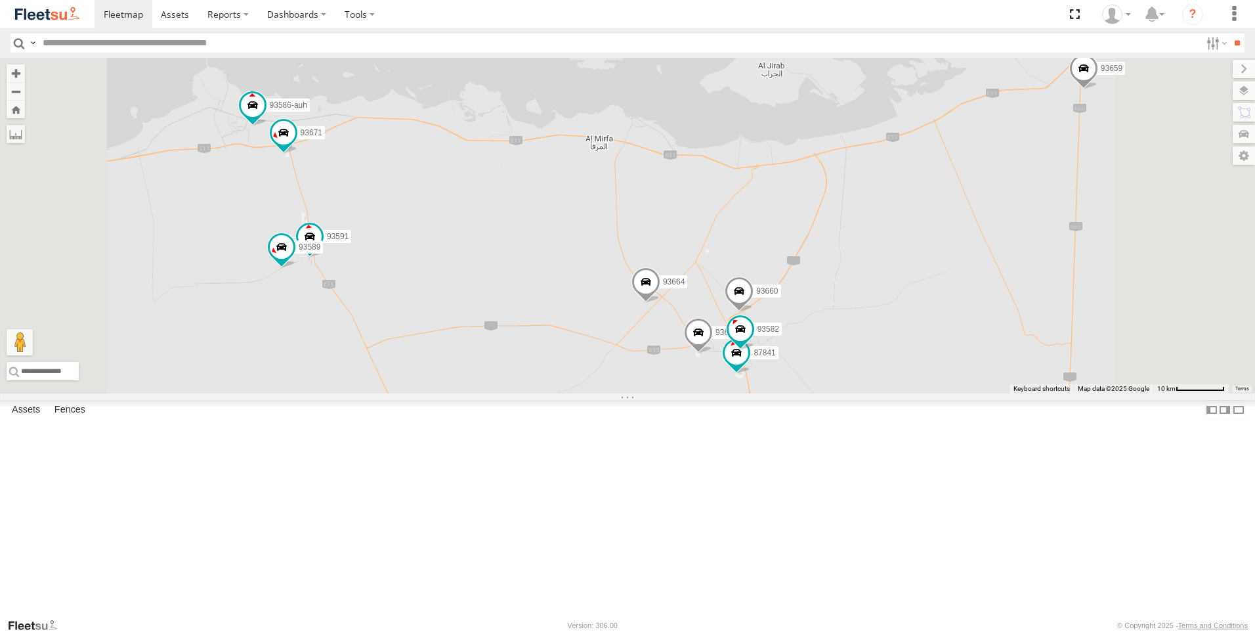
drag, startPoint x: 616, startPoint y: 327, endPoint x: 695, endPoint y: 391, distance: 101.8
click at [695, 391] on div "93598 63659-1 28763-C 86239-K 93659 28746-K 88312 56280-AD-2 69250-Y 24418-AD-1…" at bounding box center [627, 225] width 1255 height 335
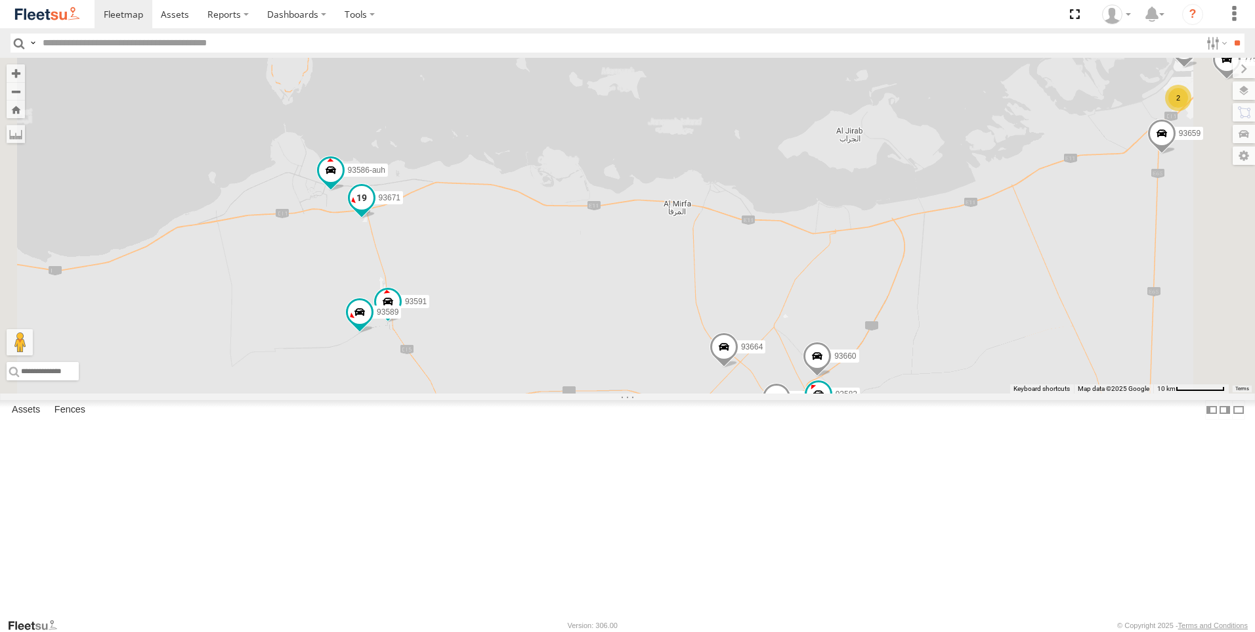
click at [376, 219] on span at bounding box center [361, 200] width 29 height 35
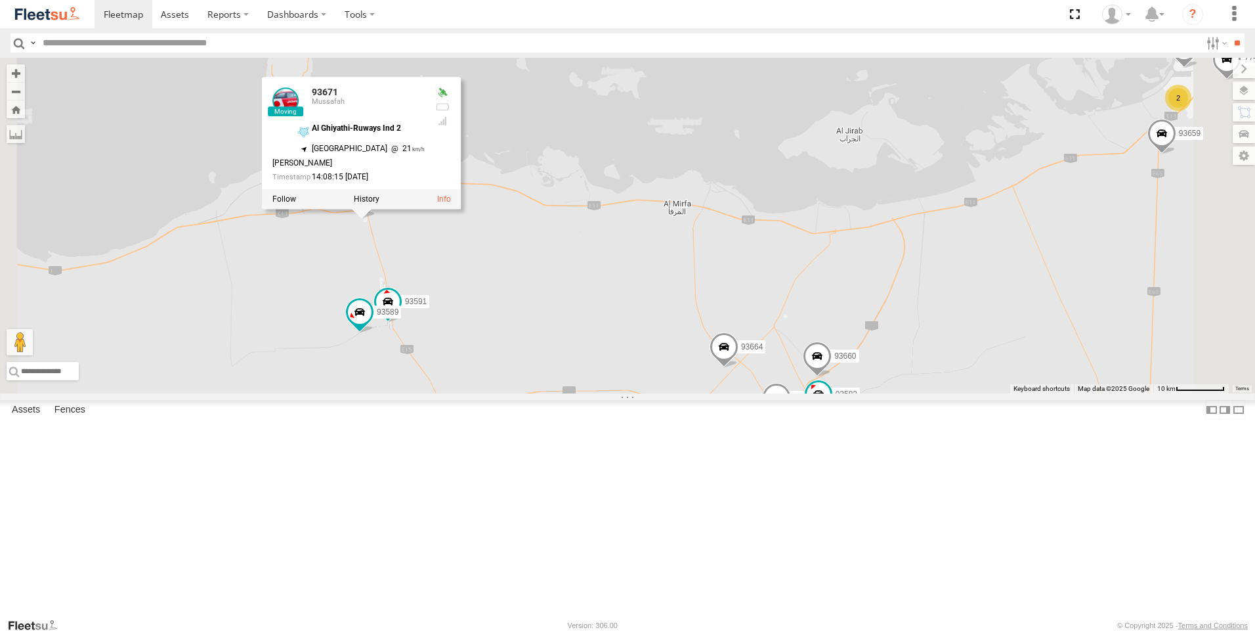
click at [483, 367] on div "93598 63659-1 28763-C 86239-K 93659 28746-K 88312 56280-AD-2 69250-Y 24418-AD-1…" at bounding box center [627, 225] width 1255 height 335
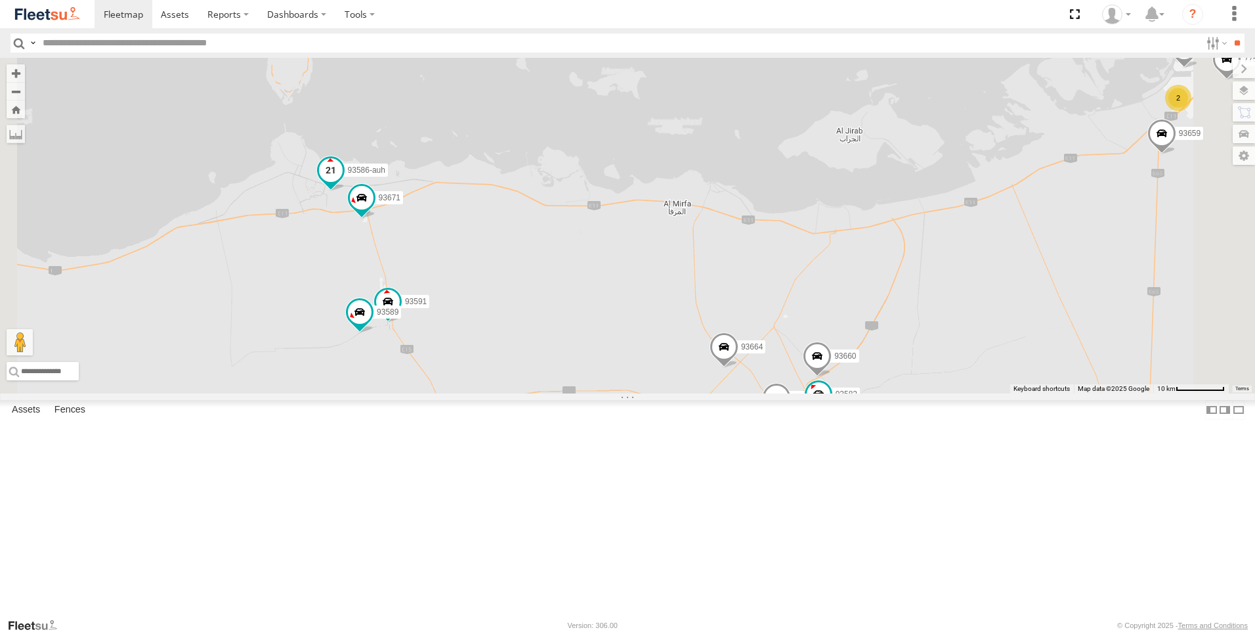
click at [343, 181] on span at bounding box center [331, 170] width 24 height 24
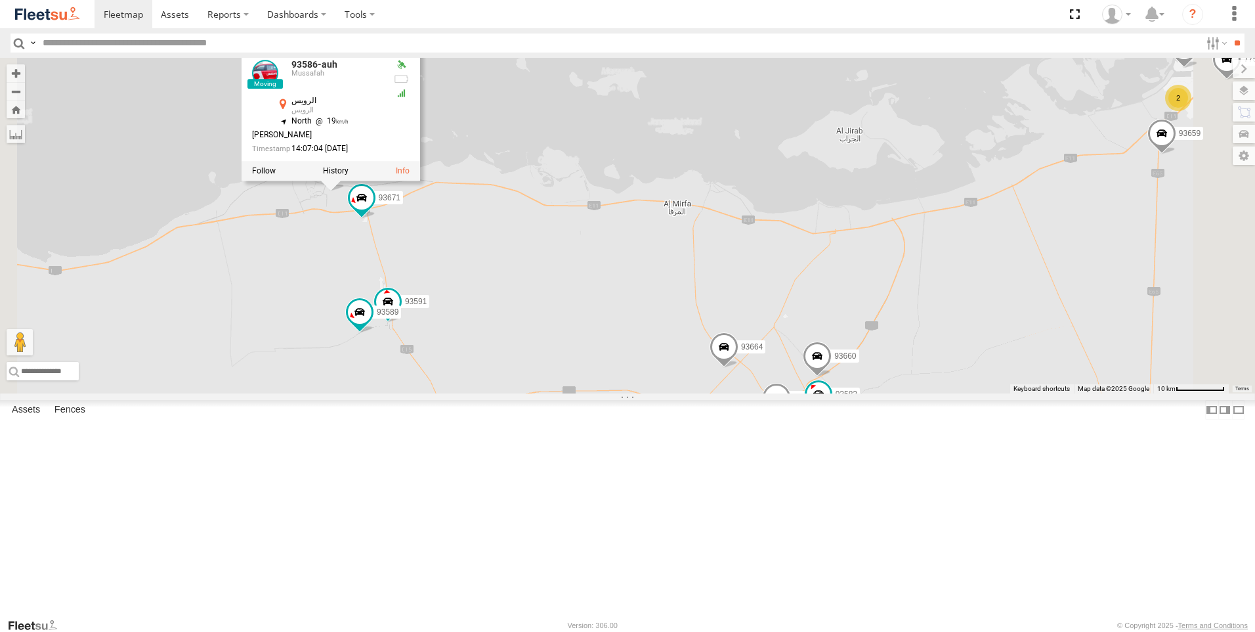
click at [471, 391] on div "93598 63659-1 28763-C 86239-K 93659 28746-K 88312 56280-AD-2 69250-Y 24418-AD-1…" at bounding box center [627, 225] width 1255 height 335
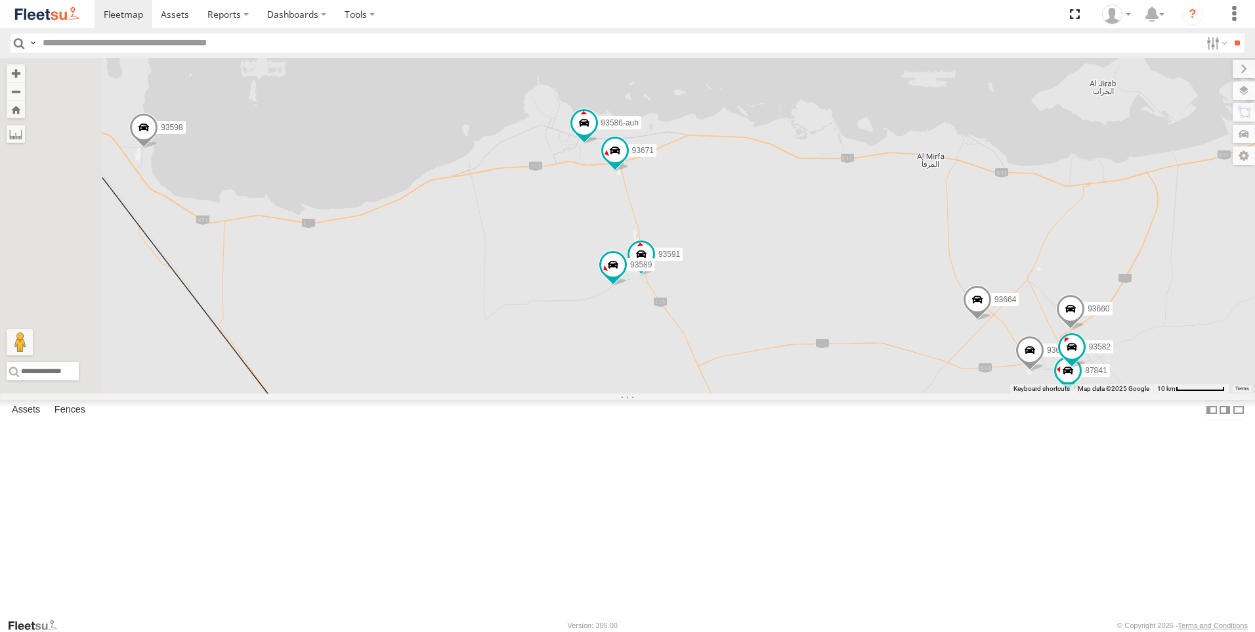
drag, startPoint x: 432, startPoint y: 391, endPoint x: 687, endPoint y: 343, distance: 259.8
click at [687, 343] on div "93598 63659-1 28763-C 86239-K 93659 28746-K 88312 56280-AD-2 69250-Y 24418-AD-1…" at bounding box center [627, 225] width 1255 height 335
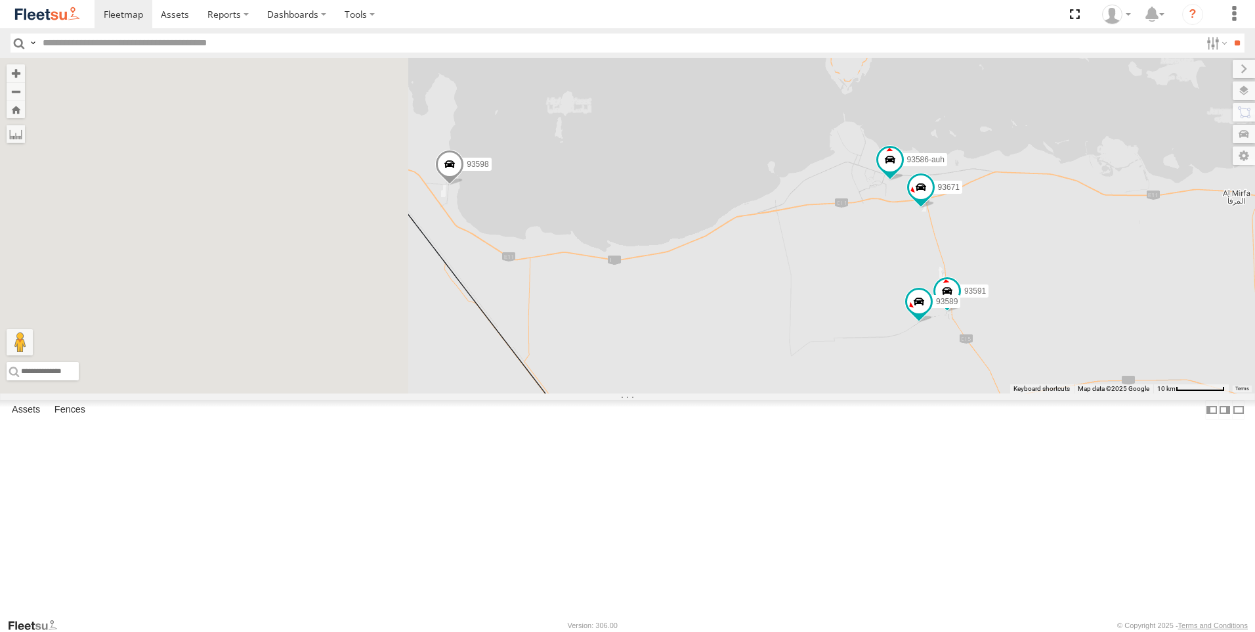
drag, startPoint x: 500, startPoint y: 362, endPoint x: 815, endPoint y: 404, distance: 318.0
click at [815, 393] on div "93598 63659-1 28763-C 86239-K 93659 28746-K 88312 56280-AD-2 69250-Y 24418-AD-1…" at bounding box center [627, 225] width 1255 height 335
click at [465, 185] on span at bounding box center [451, 167] width 29 height 35
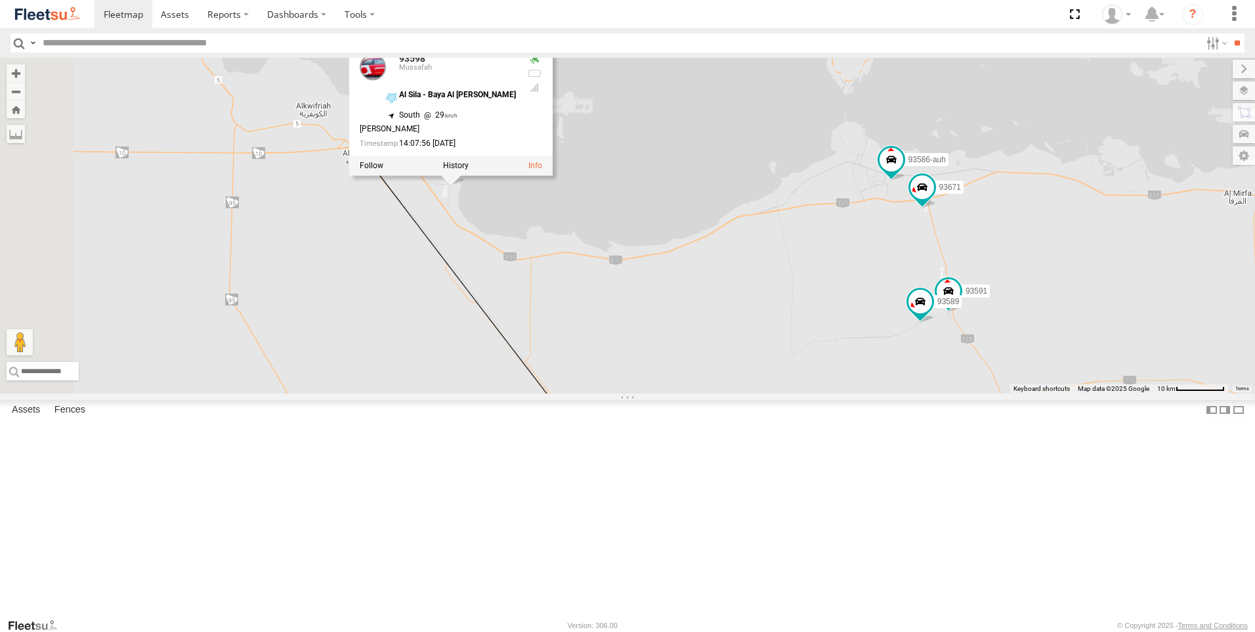
click at [804, 393] on div "93598 63659-1 28763-C 86239-K 93659 28746-K 88312 56280-AD-2 69250-Y 24418-AD-1…" at bounding box center [627, 225] width 1255 height 335
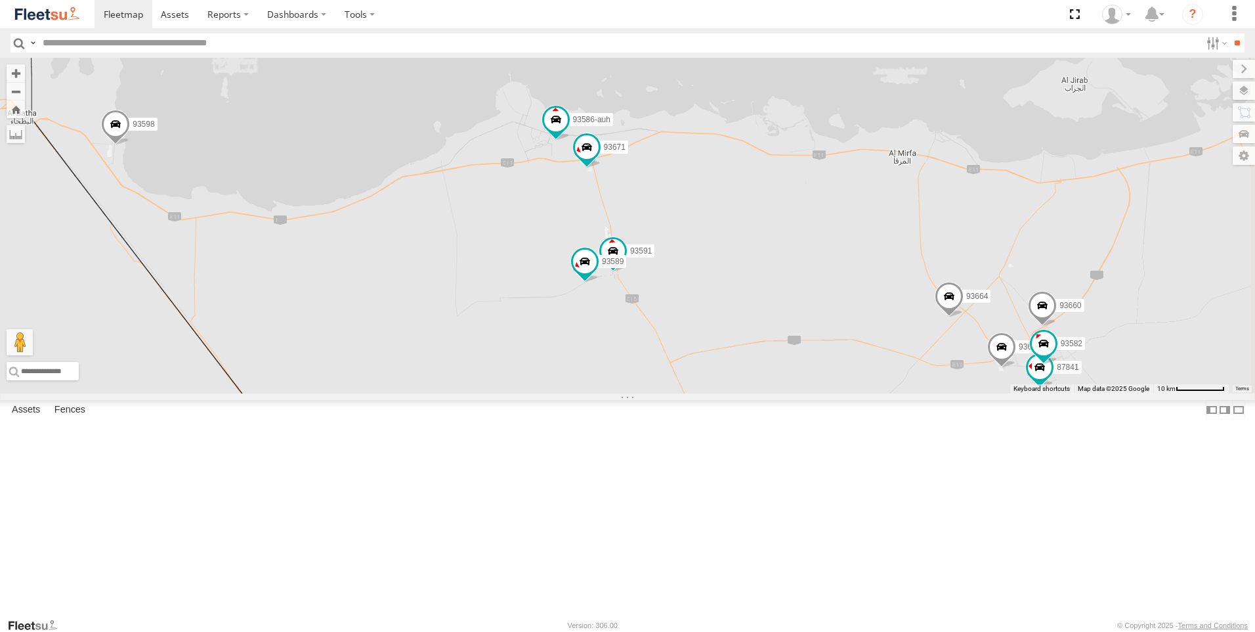
drag, startPoint x: 849, startPoint y: 421, endPoint x: 511, endPoint y: 381, distance: 339.8
click at [511, 381] on div "93598 63659-1 28763-C 86239-K 93659 28746-K 88312 56280-AD-2 69250-Y 24418-AD-1…" at bounding box center [627, 225] width 1255 height 335
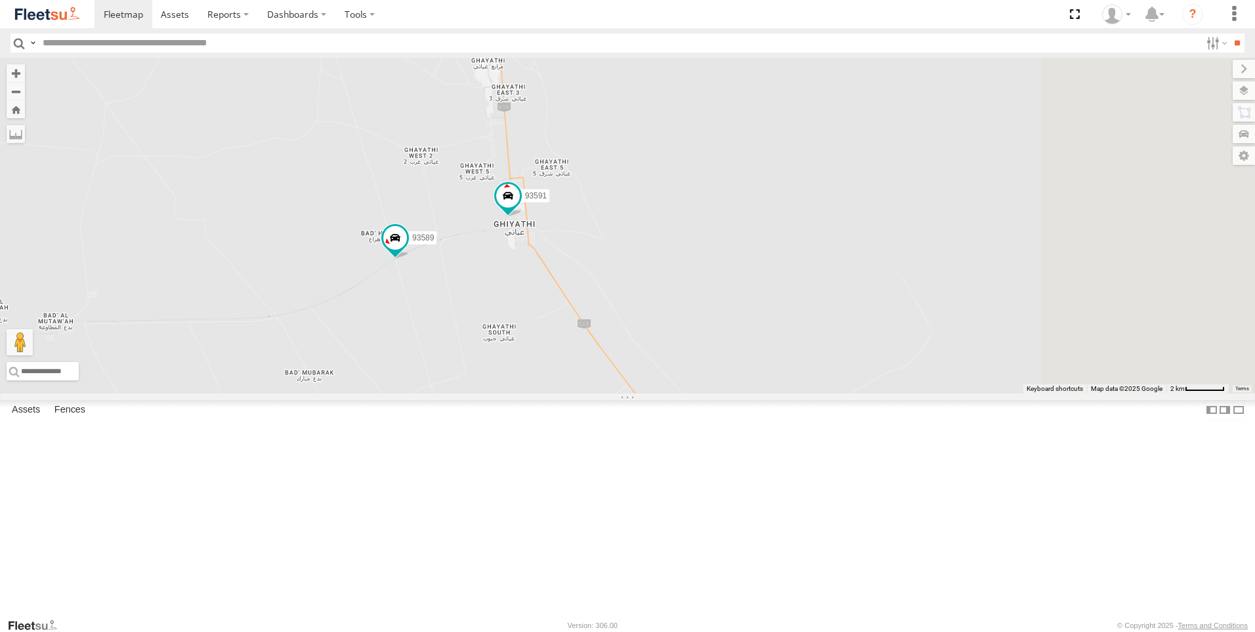
drag, startPoint x: 819, startPoint y: 348, endPoint x: 635, endPoint y: 400, distance: 191.0
click at [635, 393] on div "93598 63659-1 28763-C 86239-K 93659 28746-K 88312 56280-AD-2 69250-Y 24418-AD-1…" at bounding box center [627, 225] width 1255 height 335
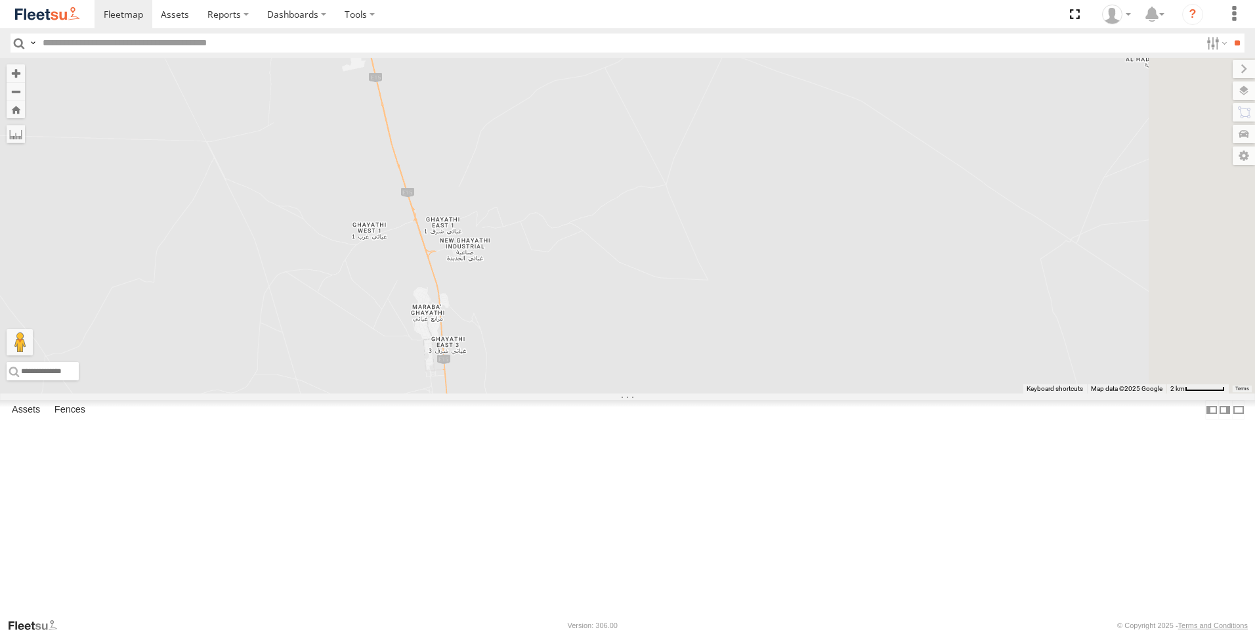
drag, startPoint x: 810, startPoint y: 323, endPoint x: 752, endPoint y: 555, distance: 239.0
click at [752, 393] on div "93598 63659-1 28763-C 86239-K 93659 28746-K 88312 56280-AD-2 69250-Y 24418-AD-1…" at bounding box center [627, 225] width 1255 height 335
drag, startPoint x: 678, startPoint y: 412, endPoint x: 681, endPoint y: 406, distance: 7.3
click at [681, 393] on div "93598 63659-1 28763-C 86239-K 93659 28746-K 88312 56280-AD-2 69250-Y 24418-AD-1…" at bounding box center [627, 225] width 1255 height 335
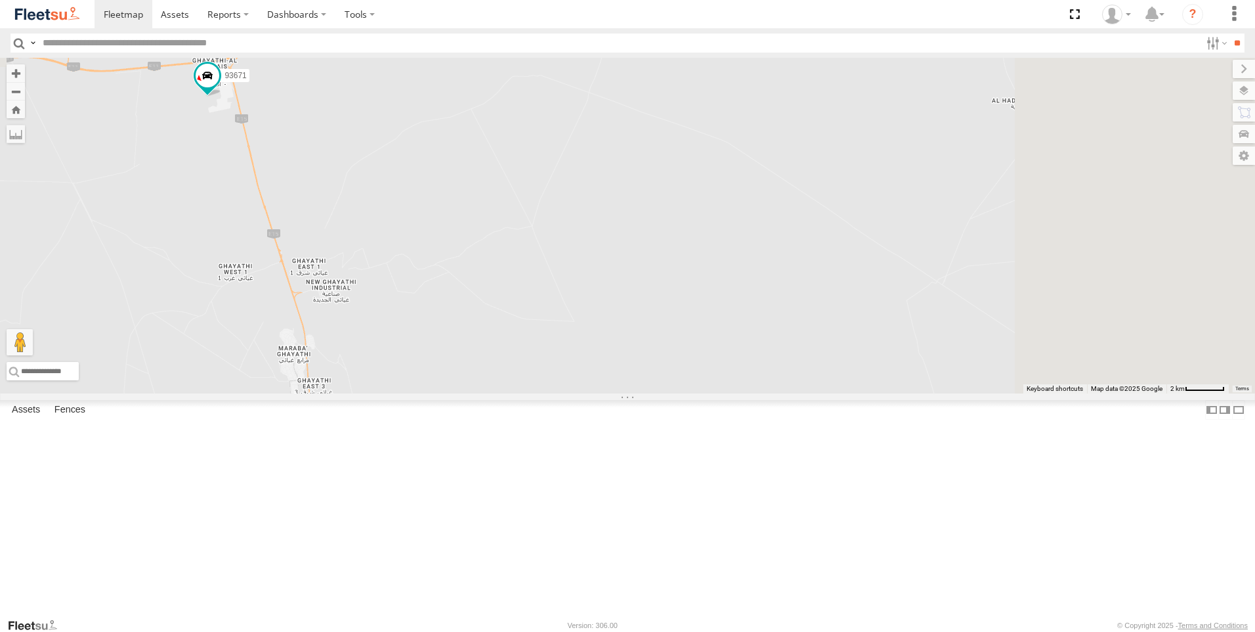
drag, startPoint x: 903, startPoint y: 266, endPoint x: 749, endPoint y: 345, distance: 173.5
click at [749, 345] on div "93598 63659-1 28763-C 86239-K 93659 28746-K 88312 56280-AD-2 69250-Y 24418-AD-1…" at bounding box center [627, 225] width 1255 height 335
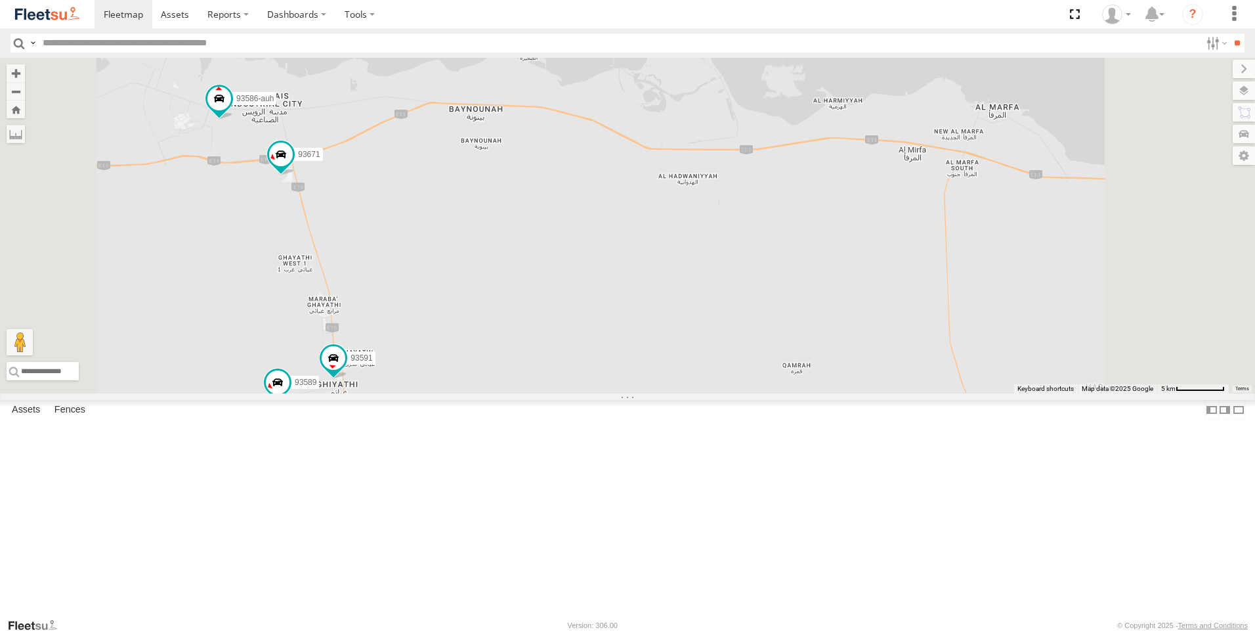
drag, startPoint x: 697, startPoint y: 378, endPoint x: 635, endPoint y: 395, distance: 63.2
click at [635, 393] on div "93598 63659-1 28763-C 86239-K 93659 28746-K 88312 56280-AD-2 69250-Y 24418-AD-1…" at bounding box center [627, 225] width 1255 height 335
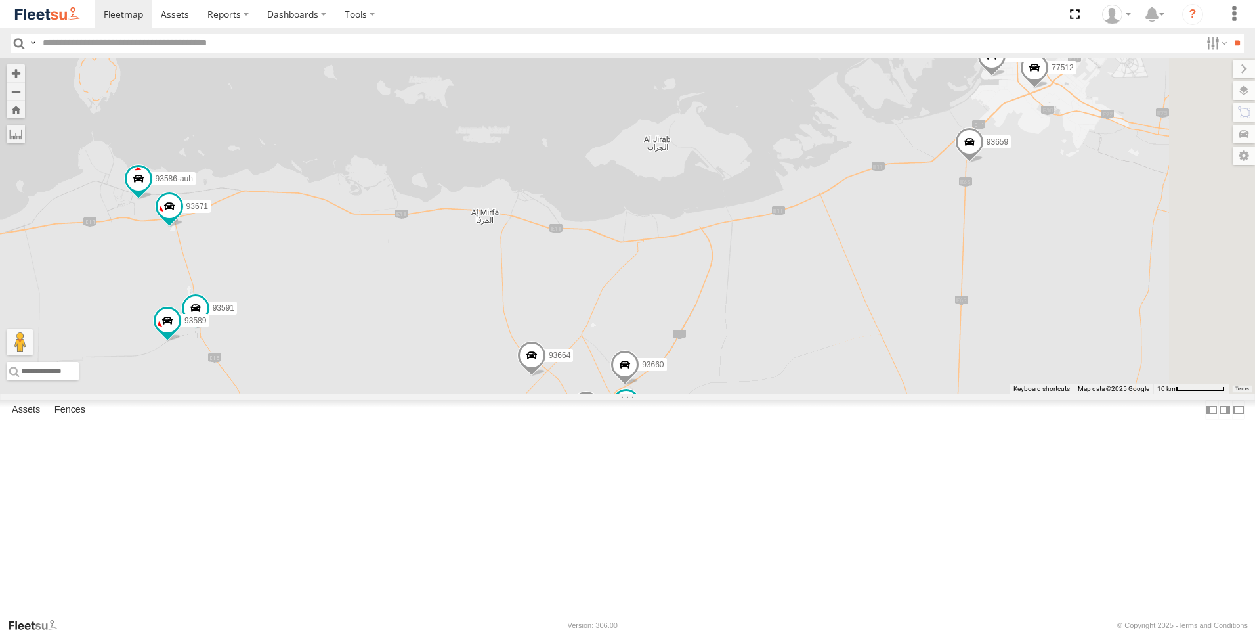
drag, startPoint x: 903, startPoint y: 381, endPoint x: 696, endPoint y: 410, distance: 208.8
click at [689, 379] on div "93598 63659-1 28763-C 86239-K 93659 28746-K 88312 56280-AD-2 69250-Y 24418-AD-1…" at bounding box center [627, 225] width 1255 height 335
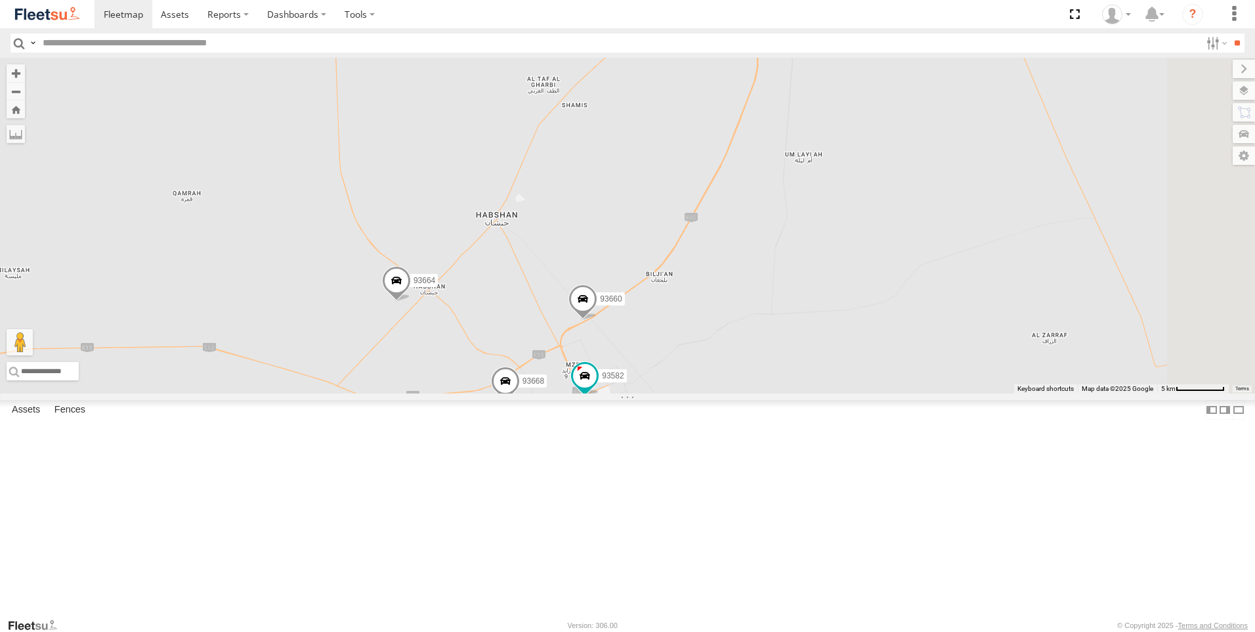
drag, startPoint x: 687, startPoint y: 472, endPoint x: 570, endPoint y: 332, distance: 182.3
click at [557, 297] on div "93598 63659-1 28763-C 86239-K 93659 28746-K 88312 56280-AD-2 69250-Y 24418-AD-1…" at bounding box center [627, 225] width 1255 height 335
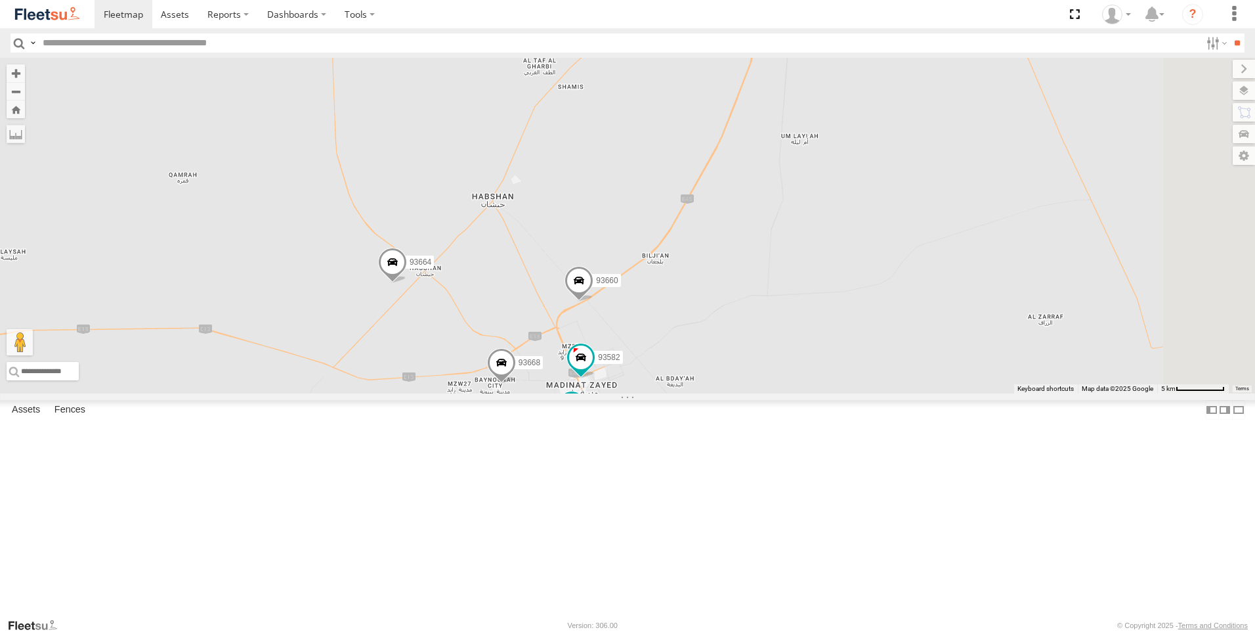
click at [593, 301] on span at bounding box center [579, 283] width 29 height 35
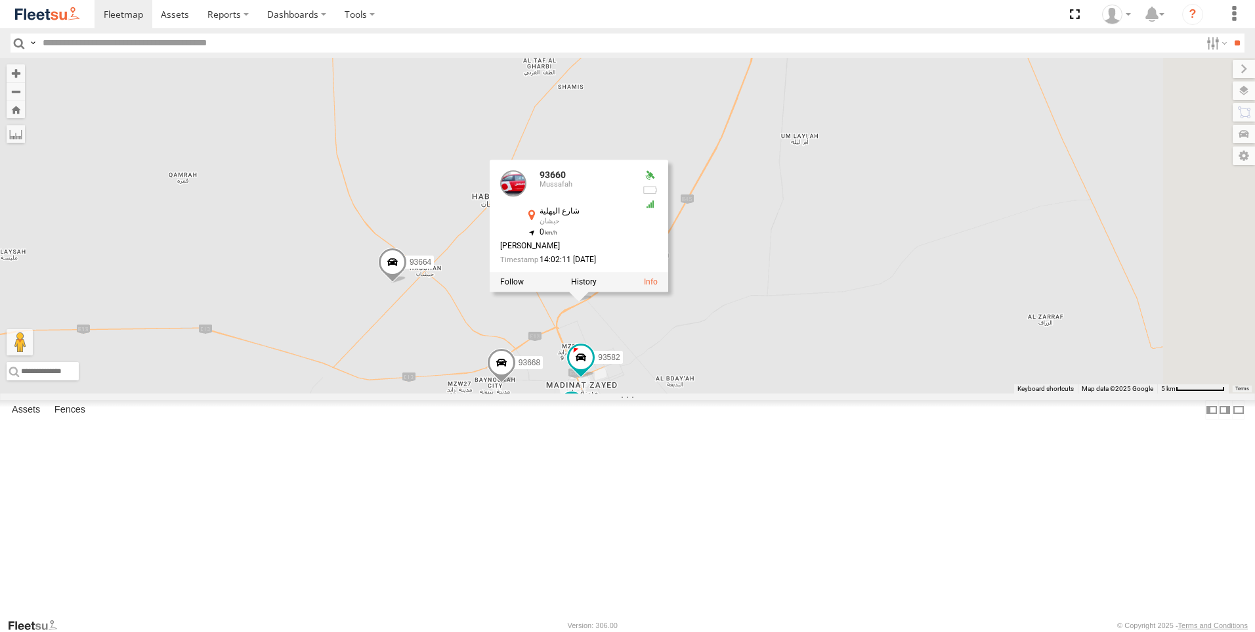
click at [568, 45] on input "text" at bounding box center [618, 42] width 1163 height 19
